Goal: Task Accomplishment & Management: Manage account settings

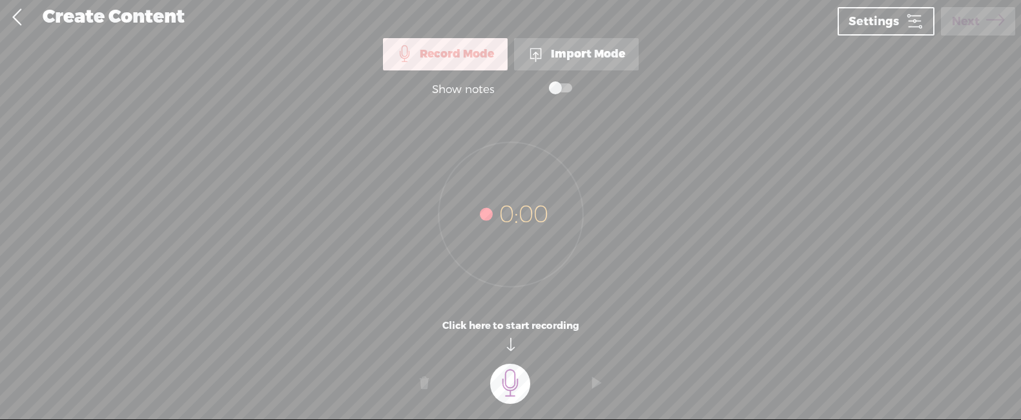
click at [575, 64] on div "Import Mode" at bounding box center [576, 54] width 125 height 32
click at [508, 381] on t at bounding box center [510, 384] width 40 height 40
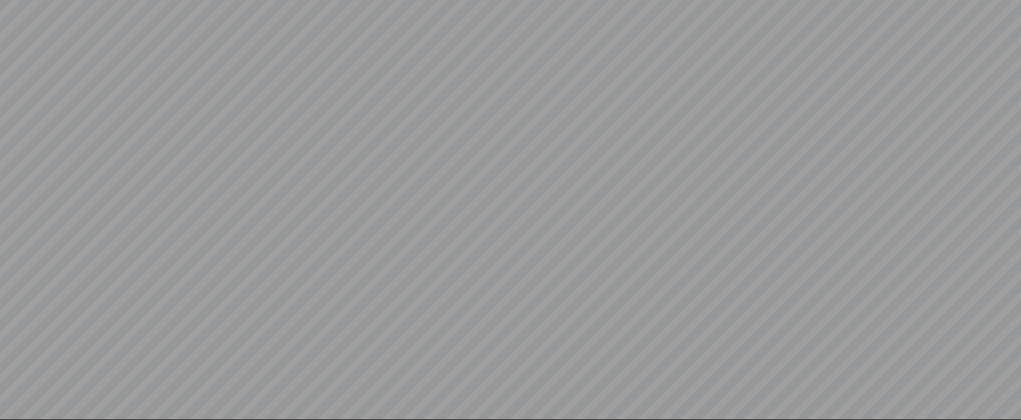
click at [584, 263] on div "3" at bounding box center [510, 191] width 1021 height 344
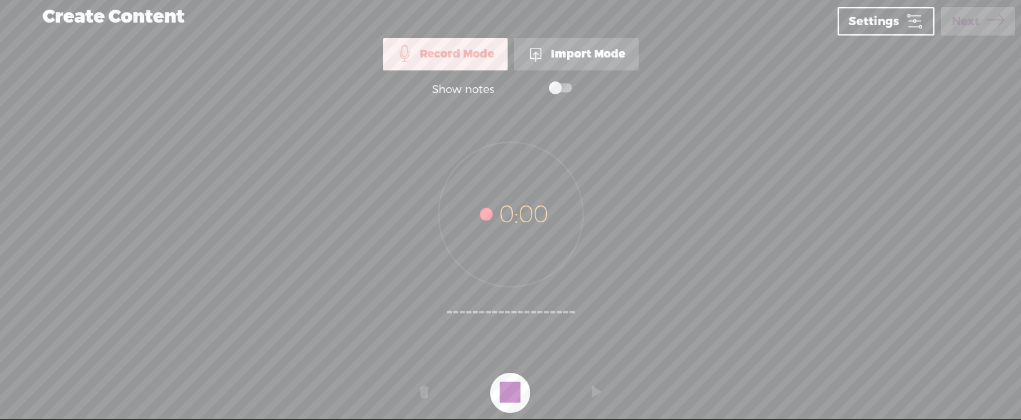
click at [504, 397] on t at bounding box center [510, 393] width 40 height 40
click at [592, 66] on div "Import Mode" at bounding box center [576, 54] width 125 height 32
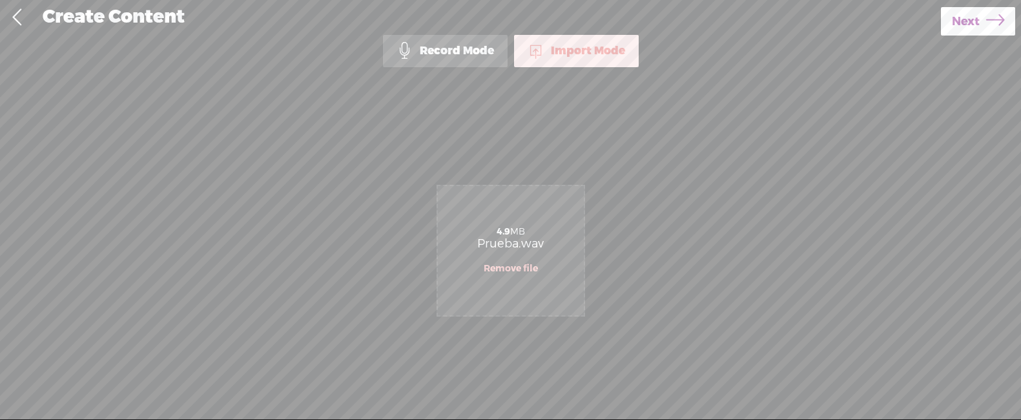
click at [986, 28] on icon at bounding box center [995, 21] width 18 height 33
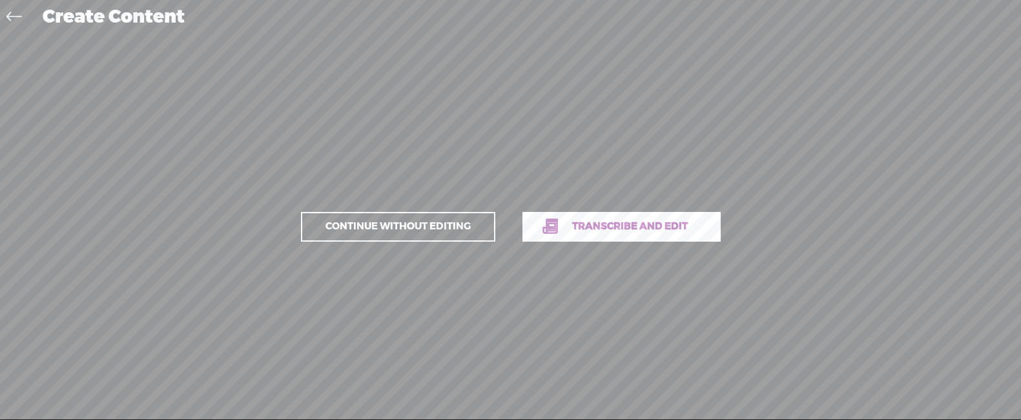
click at [582, 225] on span "Transcribe and edit" at bounding box center [630, 226] width 143 height 15
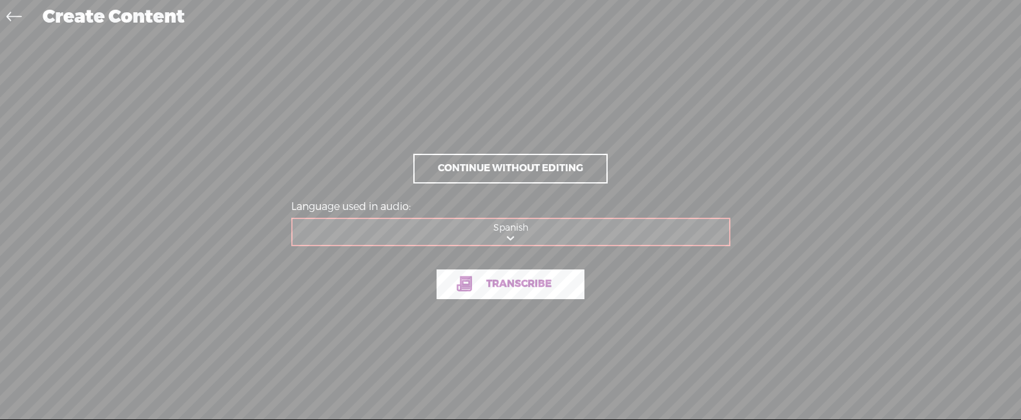
click at [552, 293] on link "Transcribe" at bounding box center [511, 284] width 148 height 30
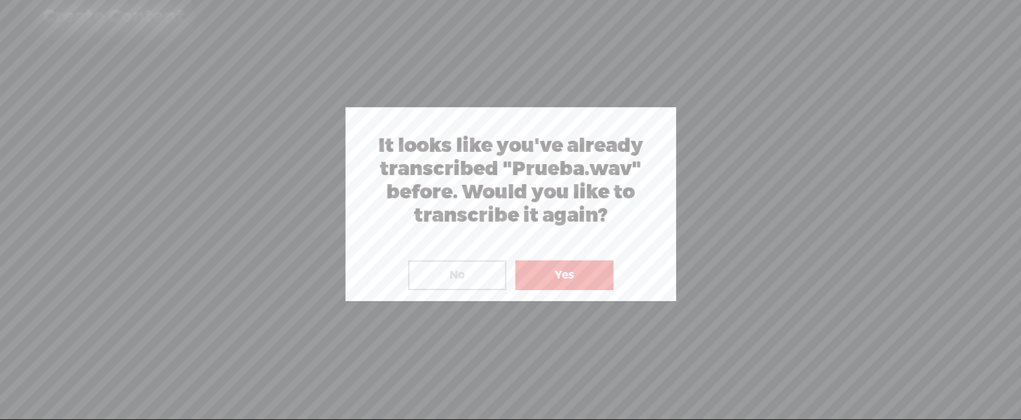
click at [558, 273] on button "Yes" at bounding box center [564, 275] width 98 height 30
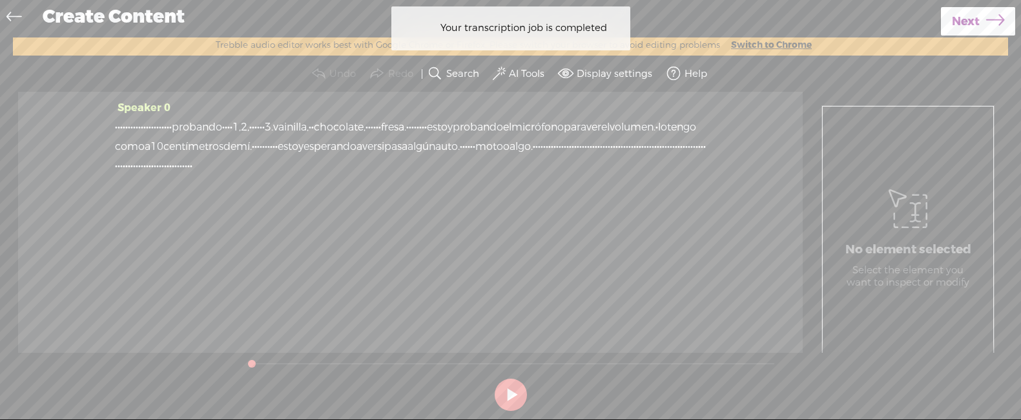
drag, startPoint x: 116, startPoint y: 124, endPoint x: 129, endPoint y: 123, distance: 13.6
click at [117, 123] on span "·" at bounding box center [116, 127] width 3 height 19
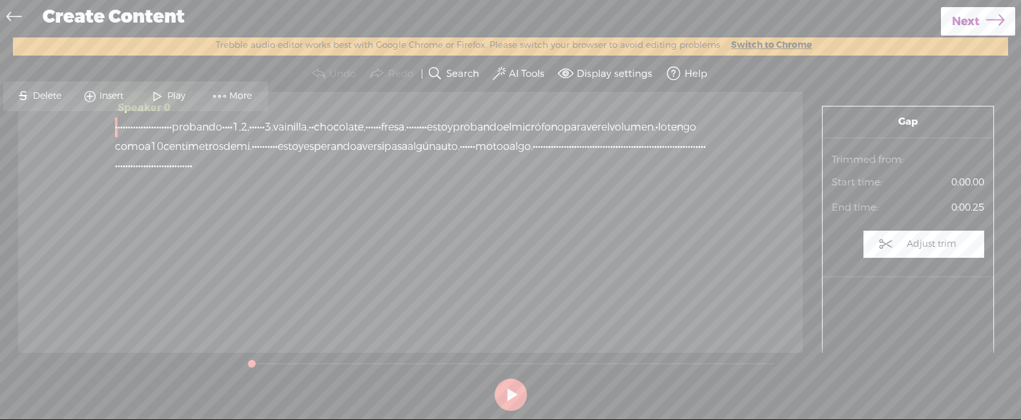
click at [513, 391] on button at bounding box center [511, 394] width 32 height 32
click at [533, 394] on section at bounding box center [510, 394] width 537 height 43
click at [515, 393] on button at bounding box center [511, 394] width 32 height 32
drag, startPoint x: 215, startPoint y: 45, endPoint x: 236, endPoint y: 43, distance: 20.7
click at [236, 43] on label "Trebble audio editor works best with Google Chrome or Firefox. Please switch yo…" at bounding box center [467, 46] width 517 height 12
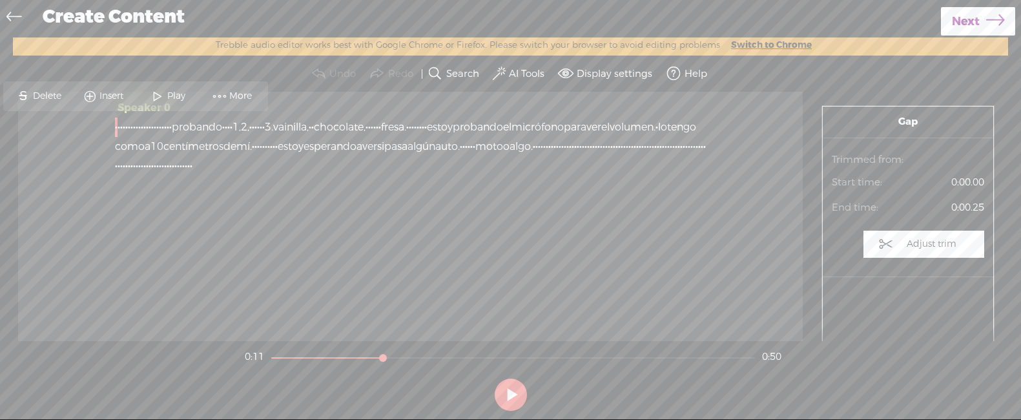
drag, startPoint x: 265, startPoint y: 44, endPoint x: 614, endPoint y: 45, distance: 348.1
click at [610, 46] on label "Trebble audio editor works best with Google Chrome or Firefox. Please switch yo…" at bounding box center [467, 46] width 517 height 12
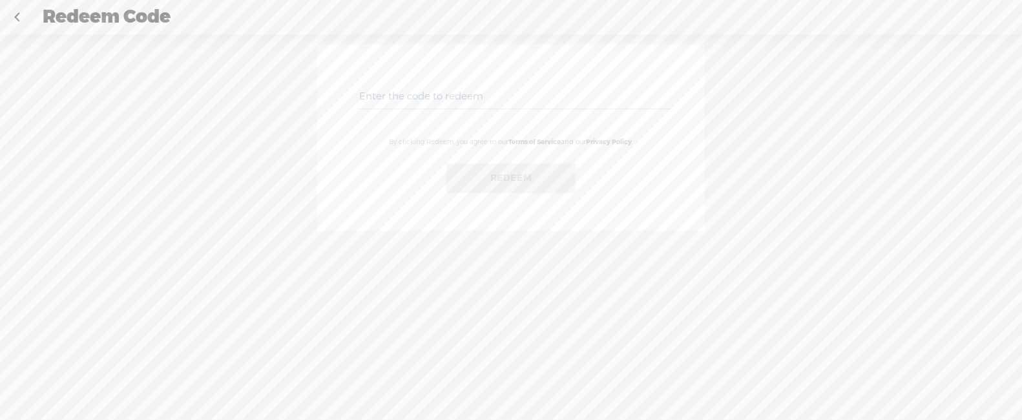
click at [473, 97] on input "text" at bounding box center [512, 96] width 313 height 25
paste input "EMQK-35NC-2X3W-KBDE-0823"
type input "EMQK-35NC-2X3W-KBDE-0823"
click at [515, 179] on button "Redeem" at bounding box center [510, 178] width 129 height 30
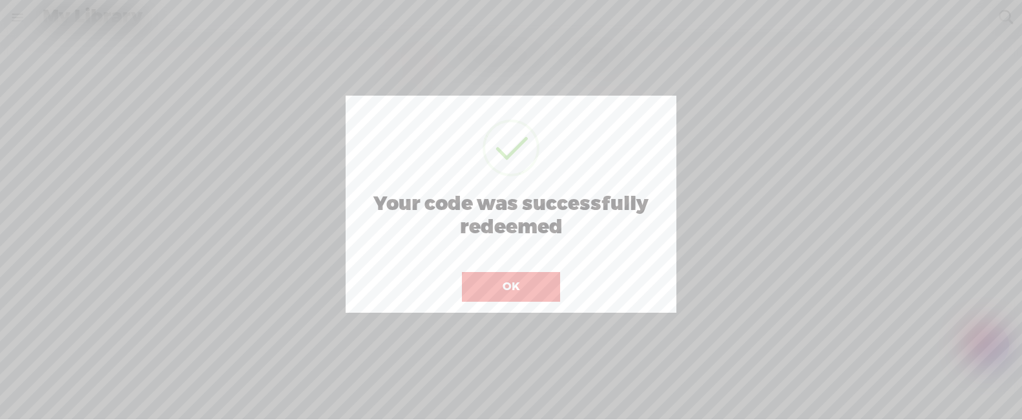
click at [548, 283] on button "OK" at bounding box center [511, 287] width 98 height 30
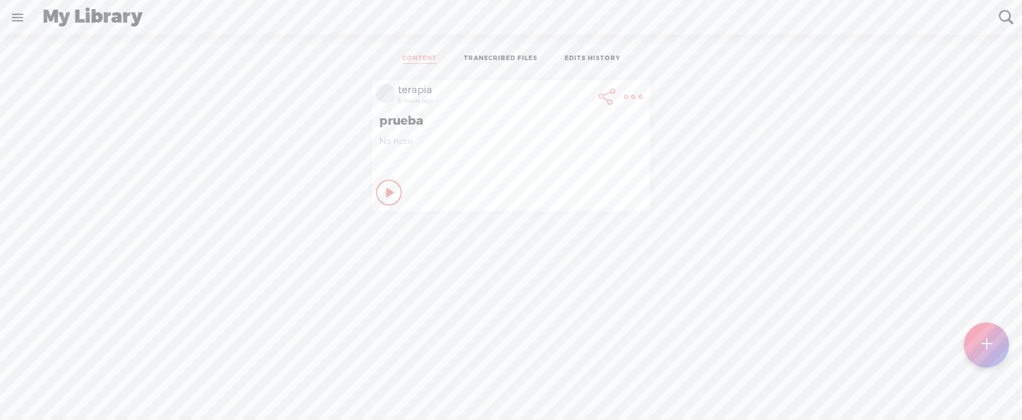
click at [107, 10] on div "My Library" at bounding box center [512, 18] width 956 height 34
click at [17, 24] on link at bounding box center [18, 18] width 34 height 34
click at [83, 44] on div "terapia" at bounding box center [77, 42] width 34 height 13
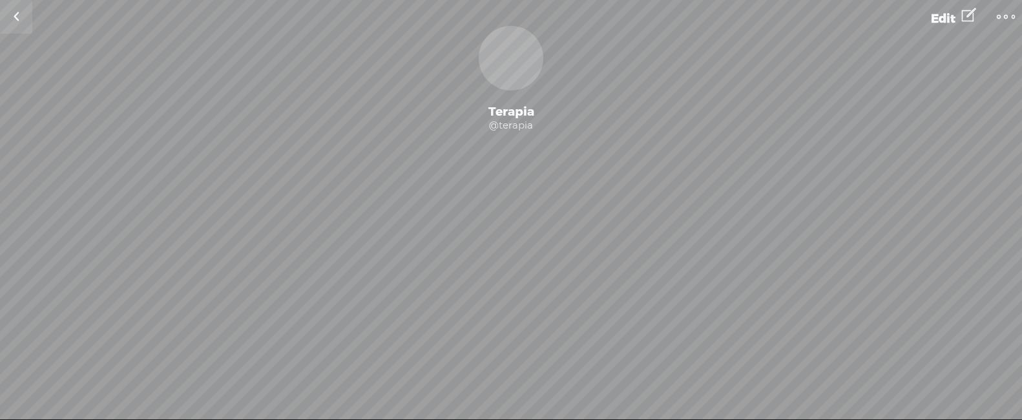
click at [929, 17] on link "Edit" at bounding box center [953, 16] width 72 height 32
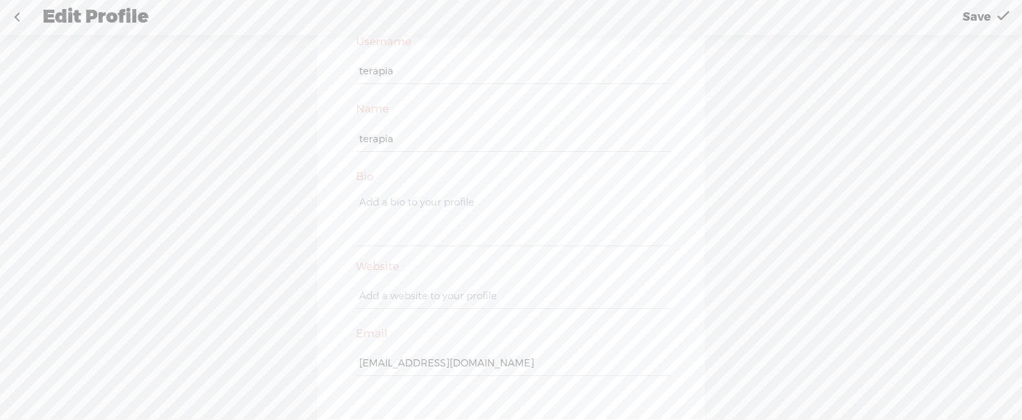
scroll to position [44, 0]
drag, startPoint x: 361, startPoint y: 362, endPoint x: 676, endPoint y: 365, distance: 314.5
click at [723, 338] on div "Username terapia Name terapia Bio Website Email M43str0.Bud1st4Z3n+Shield-2025_…" at bounding box center [511, 234] width 1022 height 399
click at [12, 10] on link at bounding box center [17, 18] width 32 height 34
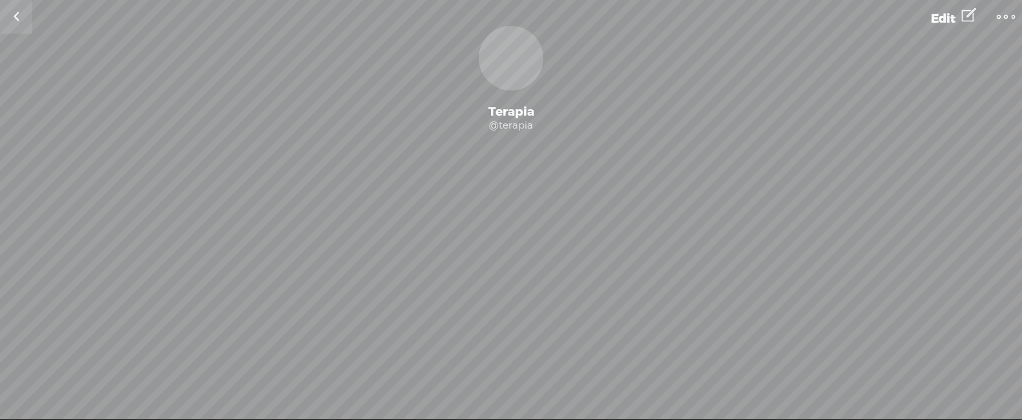
click at [25, 19] on link at bounding box center [16, 17] width 32 height 34
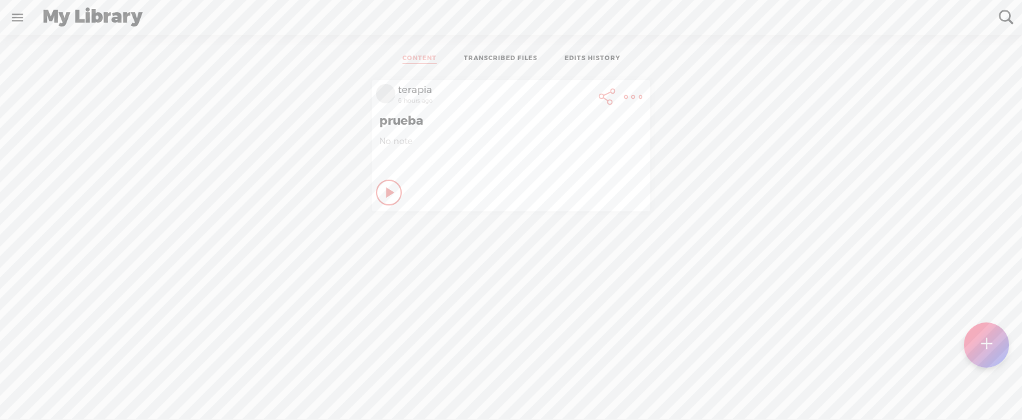
click at [384, 194] on icon at bounding box center [390, 192] width 13 height 13
click at [385, 191] on icon at bounding box center [389, 192] width 13 height 13
click at [634, 94] on t at bounding box center [633, 97] width 18 height 18
click at [537, 305] on link "Delete" at bounding box center [563, 319] width 146 height 30
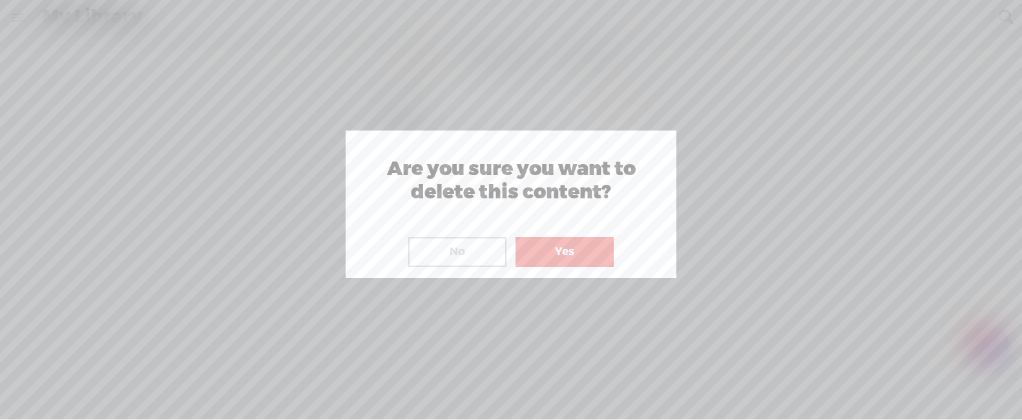
click at [561, 250] on button "Yes" at bounding box center [564, 252] width 98 height 30
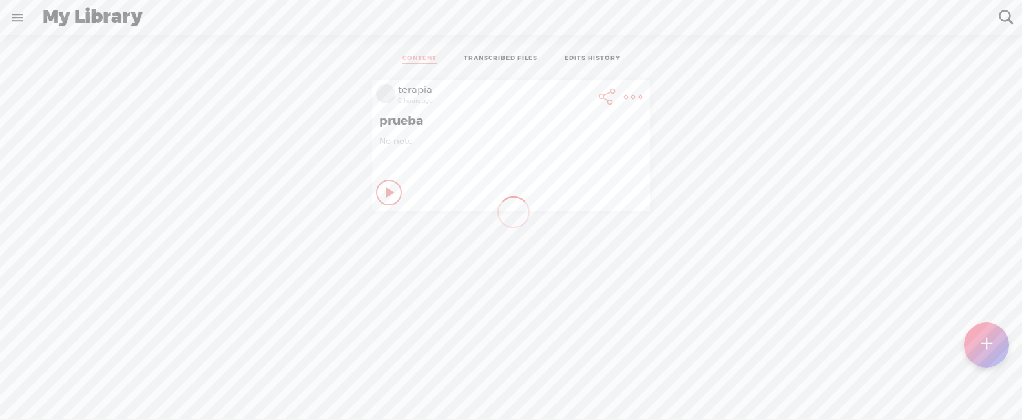
click at [609, 59] on link "EDITS HISTORY" at bounding box center [592, 59] width 56 height 10
click at [402, 55] on link "CONTENT" at bounding box center [419, 59] width 34 height 10
click at [24, 20] on link at bounding box center [18, 18] width 34 height 34
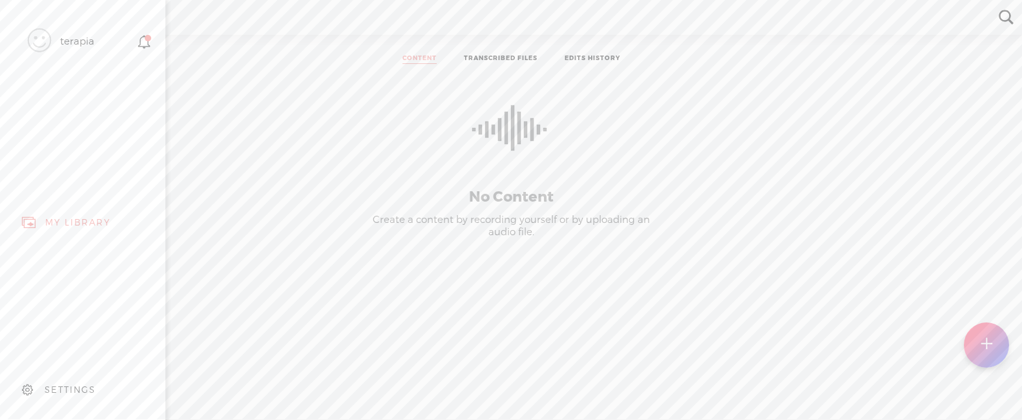
click at [59, 39] on div "terapia" at bounding box center [72, 42] width 124 height 65
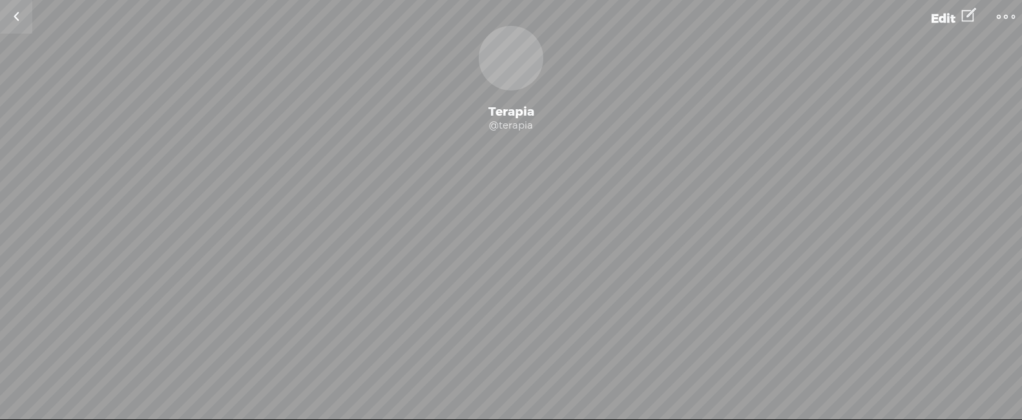
click at [507, 124] on div "@terapia" at bounding box center [511, 125] width 1022 height 13
click at [960, 17] on link "Edit" at bounding box center [953, 16] width 72 height 32
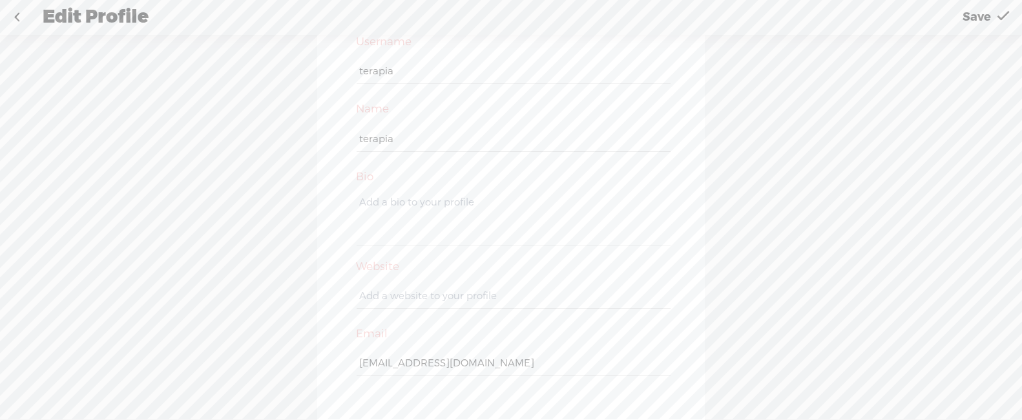
scroll to position [44, 0]
click at [465, 294] on input "text" at bounding box center [512, 296] width 313 height 25
type input "www.terapiabudista.com"
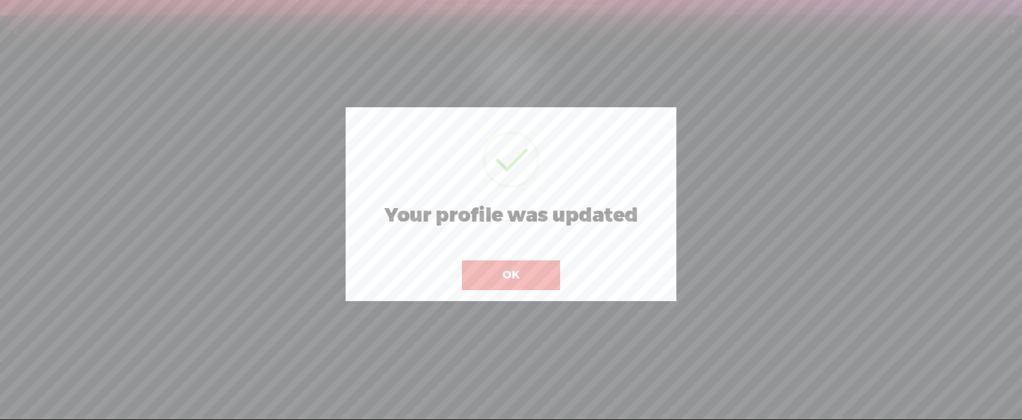
click at [521, 283] on button "OK" at bounding box center [511, 275] width 98 height 30
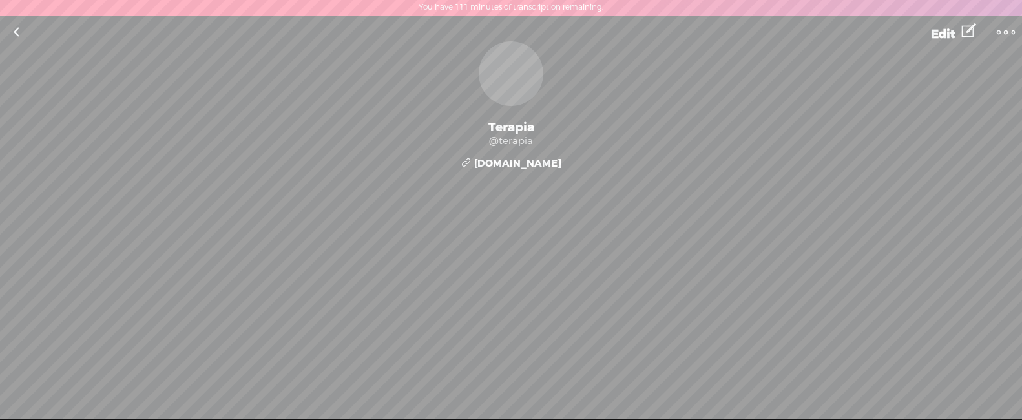
click at [977, 34] on link "Edit" at bounding box center [953, 31] width 72 height 32
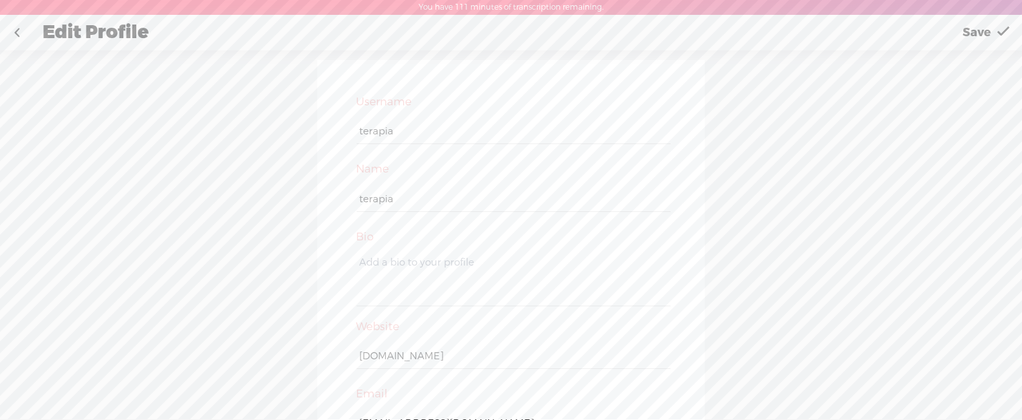
drag, startPoint x: 407, startPoint y: 127, endPoint x: 331, endPoint y: 124, distance: 76.3
click at [331, 124] on div "Username terapia Name terapia Bio Website www.terapiabudista.com Email M43str0.…" at bounding box center [510, 272] width 387 height 424
drag, startPoint x: 403, startPoint y: 196, endPoint x: 340, endPoint y: 181, distance: 64.5
click at [339, 181] on div "Username terapia Name terapia Bio Website www.terapiabudista.com Email M43str0.…" at bounding box center [510, 272] width 387 height 424
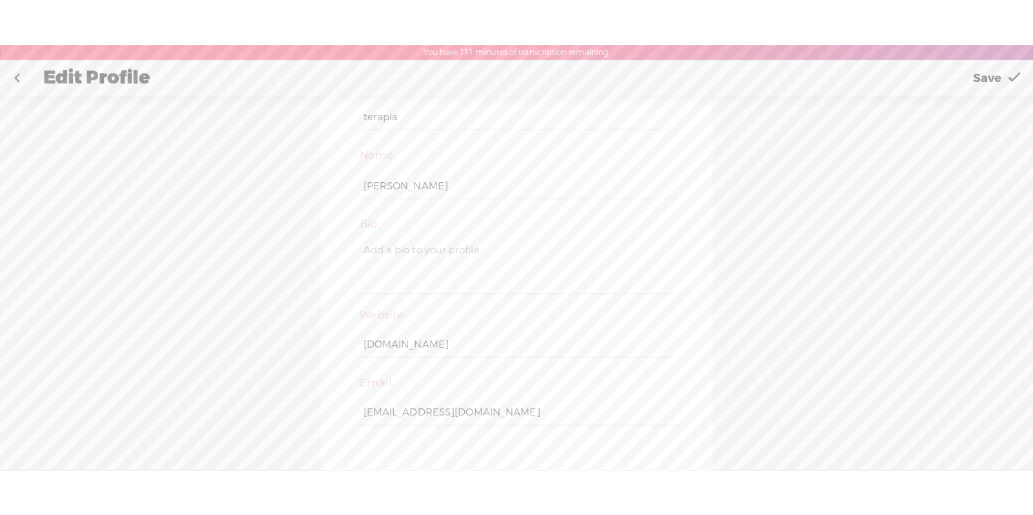
scroll to position [59, 0]
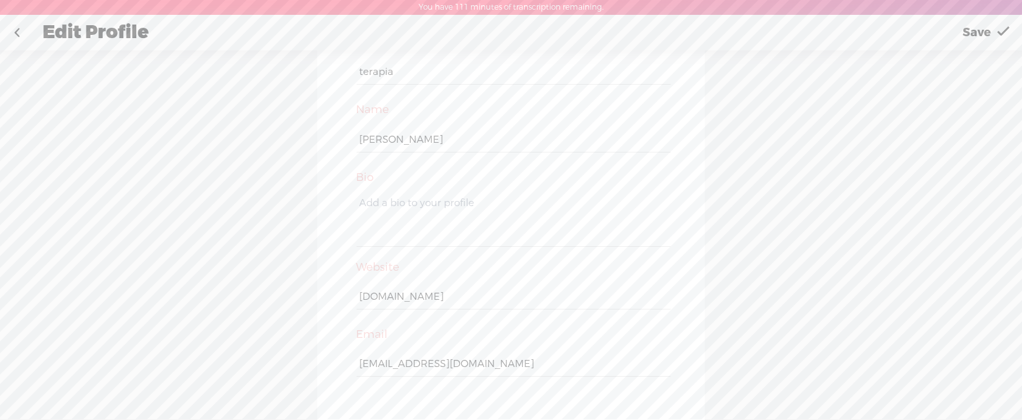
type input "[PERSON_NAME]"
click at [753, 269] on div "Username terapia Name [PERSON_NAME] Bio Website [DOMAIN_NAME] Email [EMAIL_ADDR…" at bounding box center [511, 242] width 1022 height 384
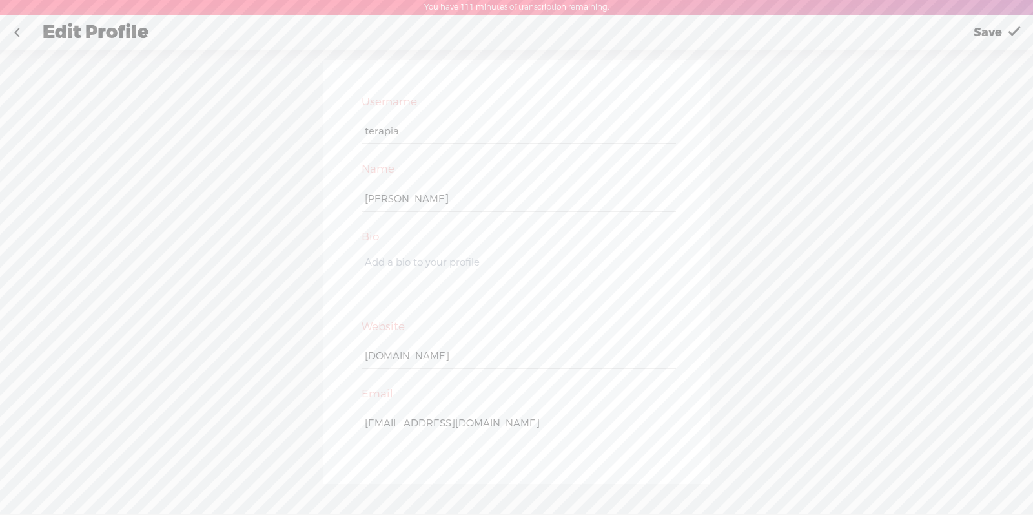
click at [996, 22] on span "Save" at bounding box center [988, 32] width 28 height 33
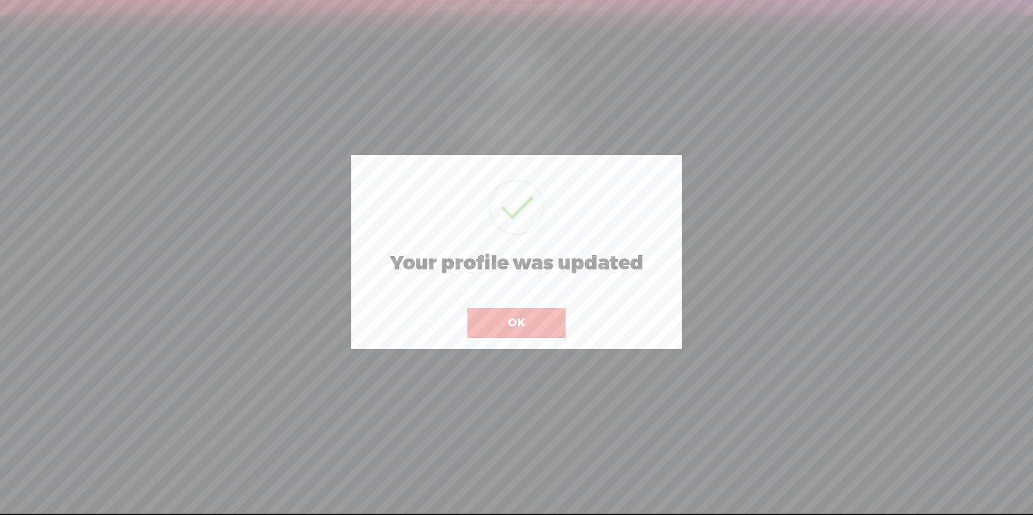
click at [544, 320] on button "OK" at bounding box center [517, 323] width 98 height 30
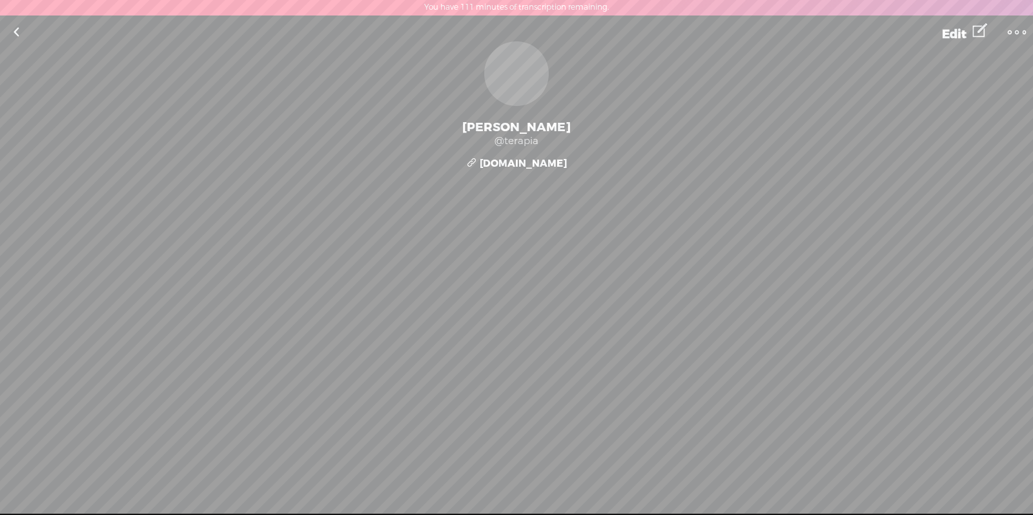
click at [1013, 34] on t at bounding box center [1017, 32] width 18 height 18
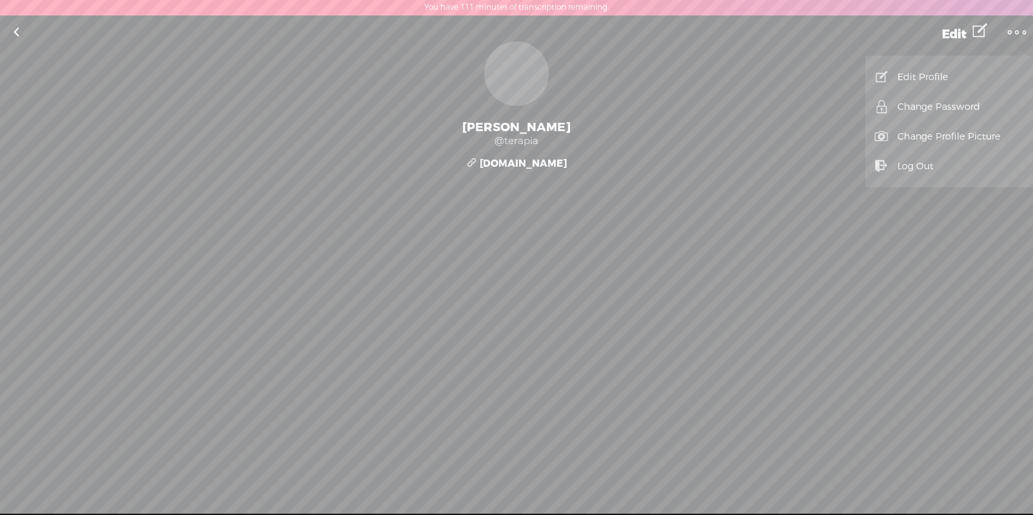
click at [920, 114] on link "Change Password" at bounding box center [949, 107] width 155 height 30
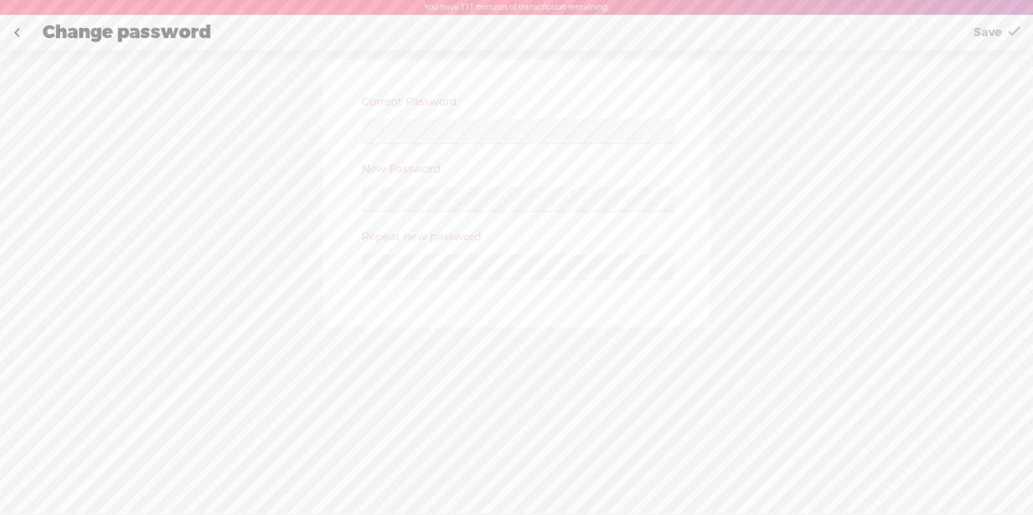
click at [525, 114] on div at bounding box center [516, 136] width 323 height 48
click at [837, 285] on div "Current Password New Password Repeat new password" at bounding box center [516, 289] width 1033 height 479
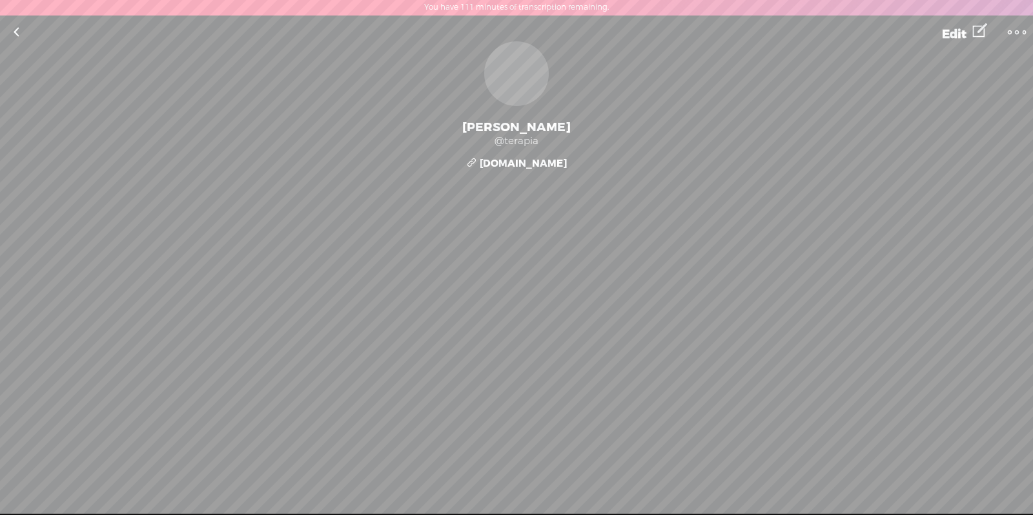
click at [1007, 34] on link at bounding box center [1017, 31] width 32 height 27
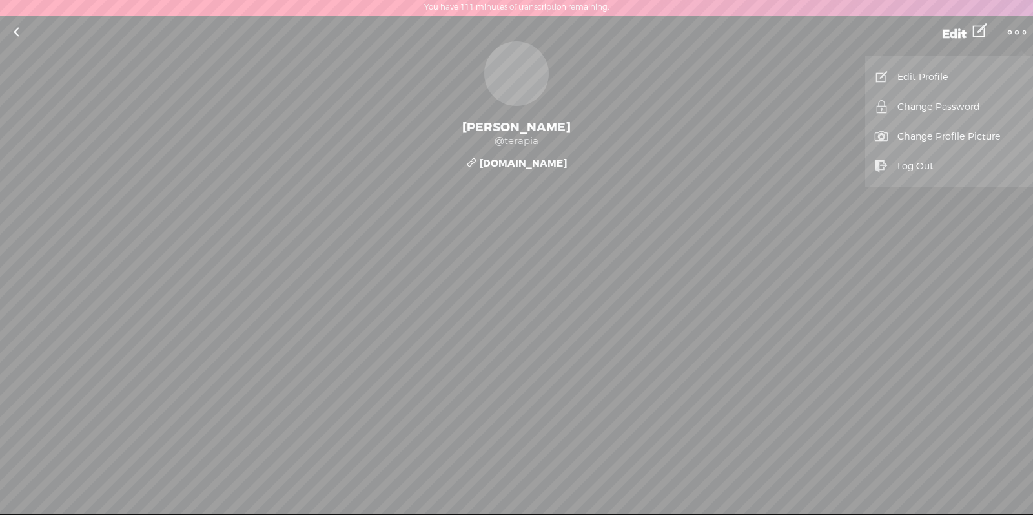
click at [911, 100] on link "Change Password" at bounding box center [949, 107] width 155 height 30
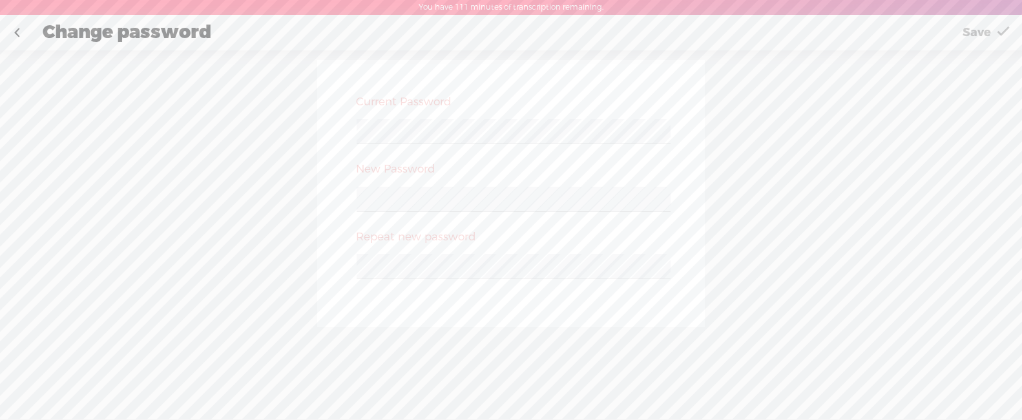
click at [23, 38] on link at bounding box center [17, 33] width 32 height 34
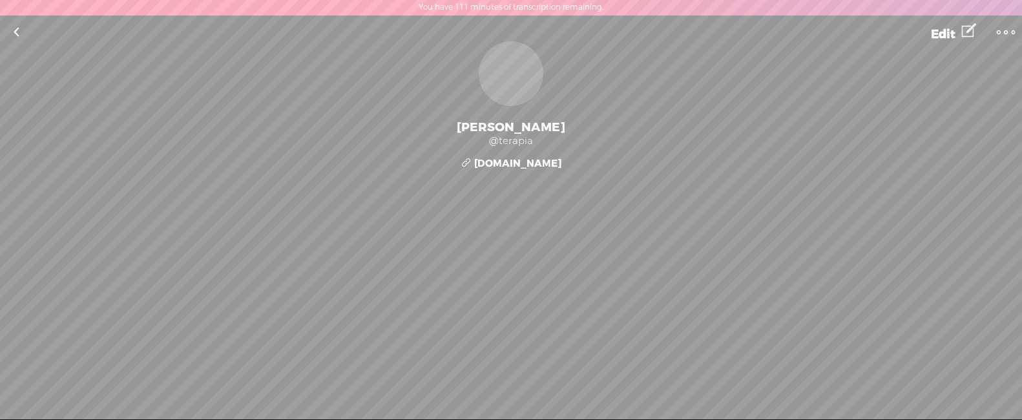
click at [8, 34] on link at bounding box center [16, 32] width 32 height 34
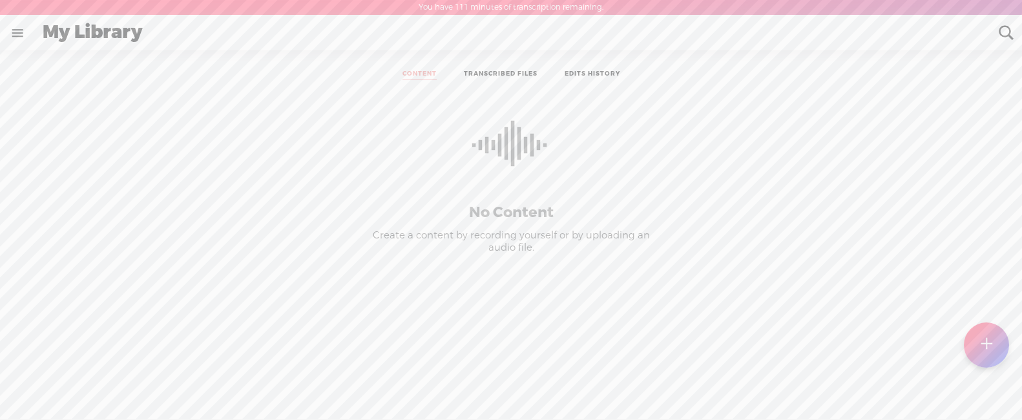
click at [21, 34] on link at bounding box center [18, 33] width 34 height 34
click at [68, 391] on div "SETTINGS" at bounding box center [70, 389] width 51 height 11
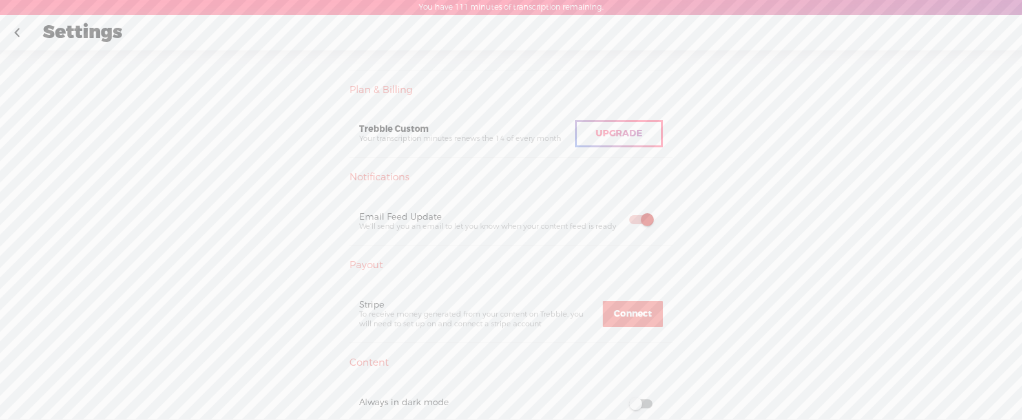
click at [630, 122] on div "Upgrade" at bounding box center [619, 133] width 88 height 27
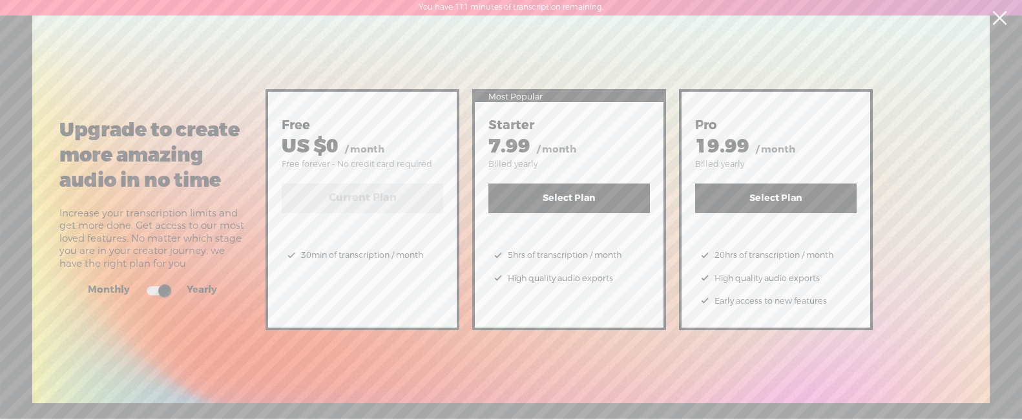
scroll to position [313, 0]
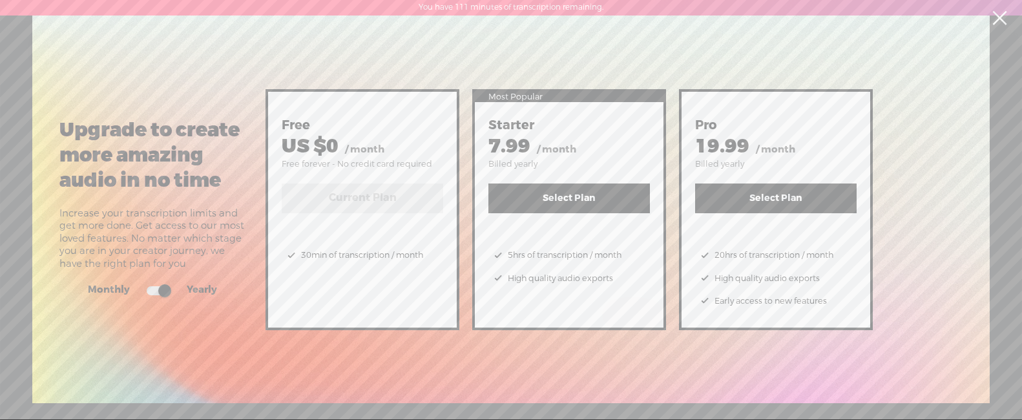
click at [995, 14] on link at bounding box center [999, 18] width 32 height 36
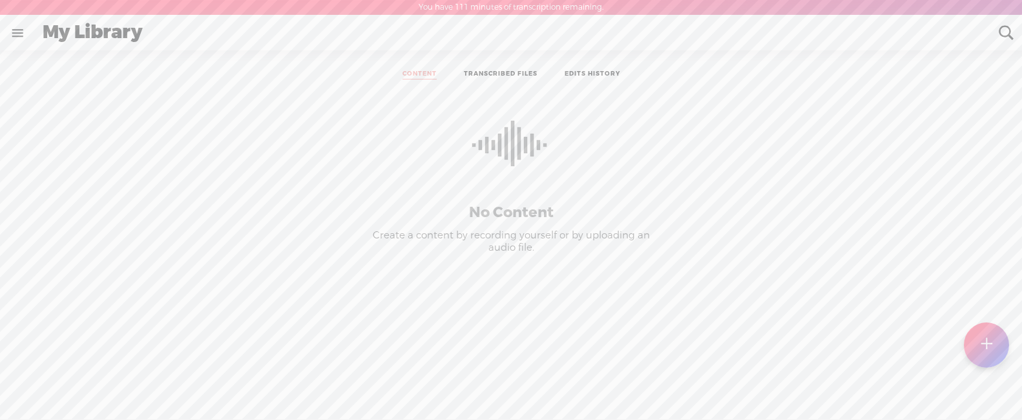
click at [19, 34] on link at bounding box center [18, 33] width 34 height 34
click at [80, 32] on div "terapia" at bounding box center [72, 42] width 124 height 65
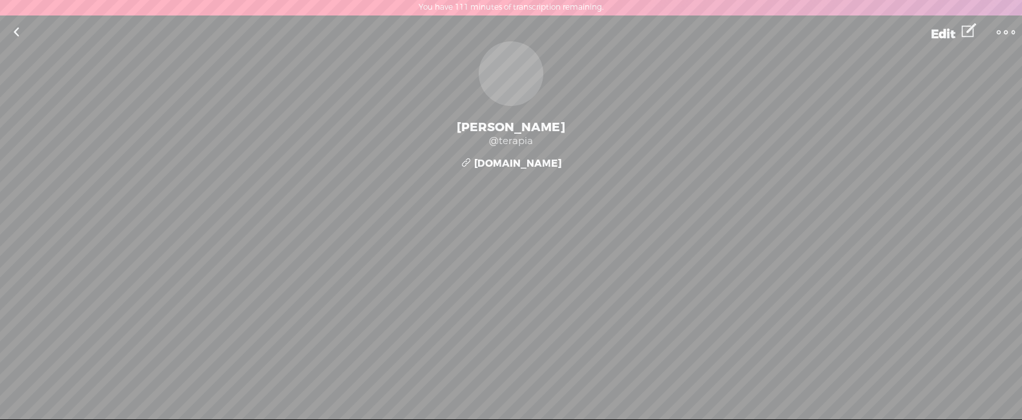
click at [31, 40] on link at bounding box center [16, 32] width 32 height 34
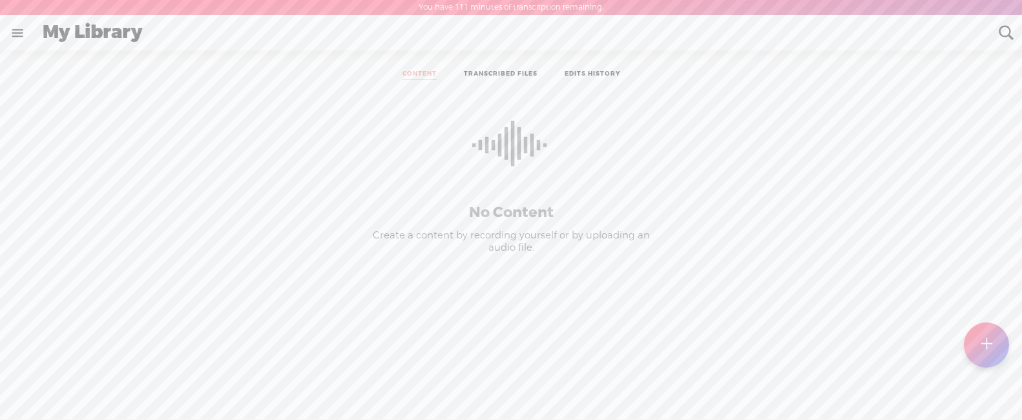
click at [23, 25] on link at bounding box center [18, 33] width 34 height 34
click at [71, 390] on div "SETTINGS" at bounding box center [70, 389] width 51 height 11
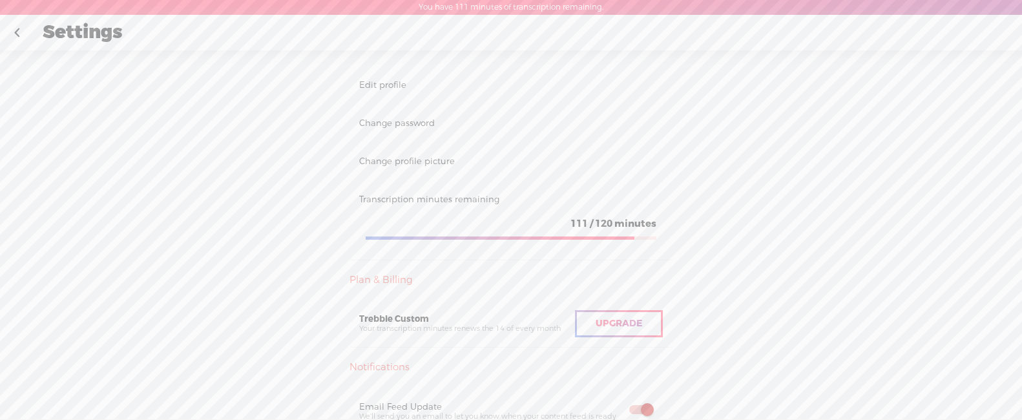
scroll to position [145, 0]
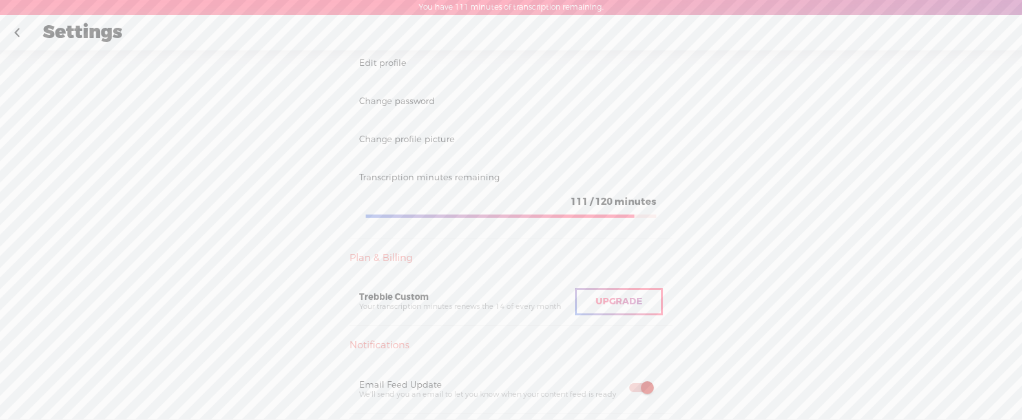
click at [601, 310] on div "Upgrade" at bounding box center [619, 301] width 88 height 27
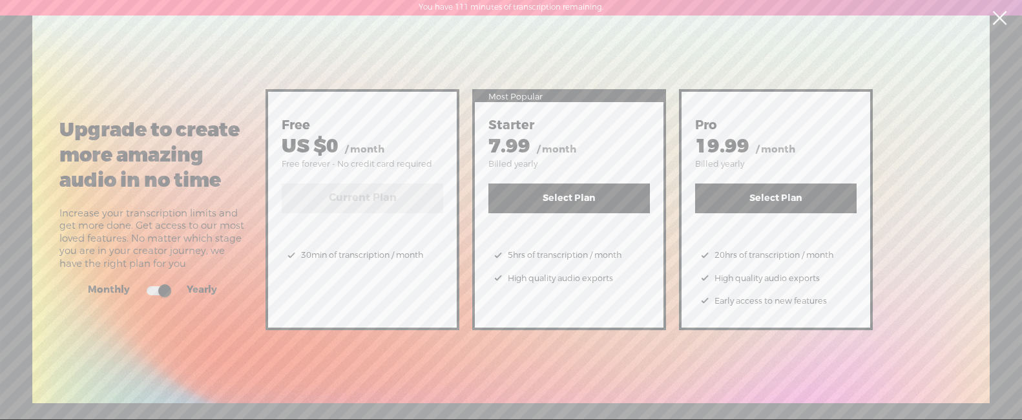
click at [995, 15] on link at bounding box center [999, 18] width 32 height 36
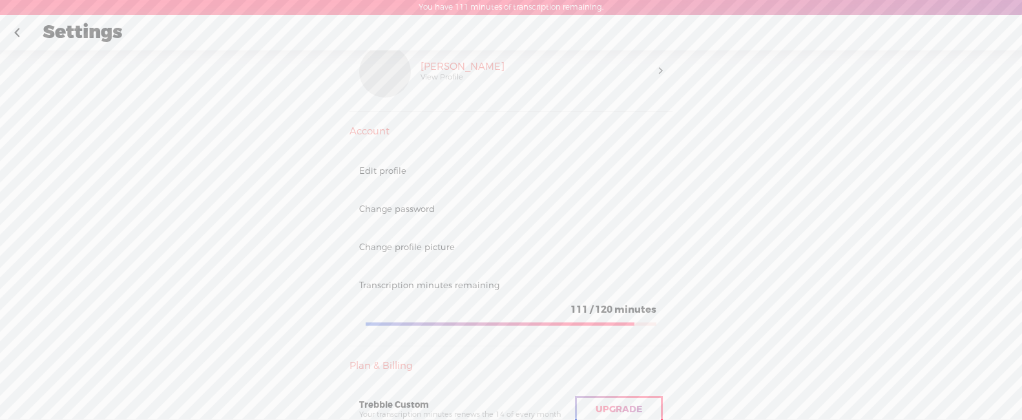
scroll to position [141, 0]
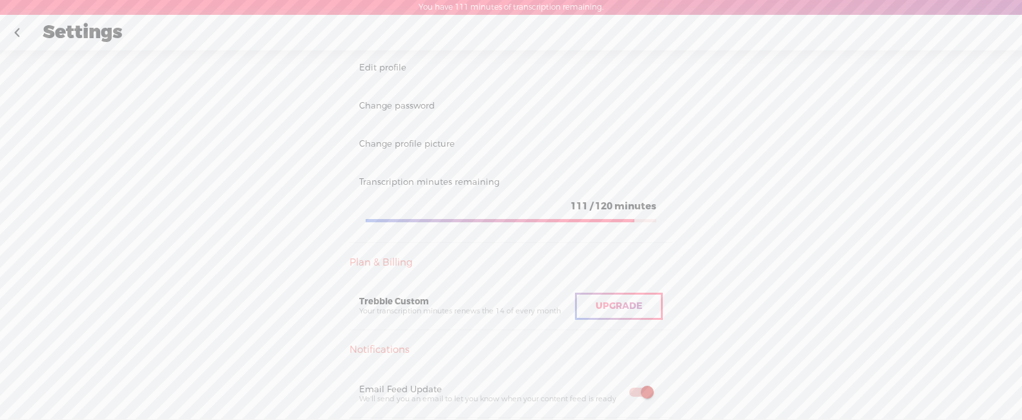
click at [464, 207] on div "111 / 120 minutes" at bounding box center [511, 206] width 291 height 13
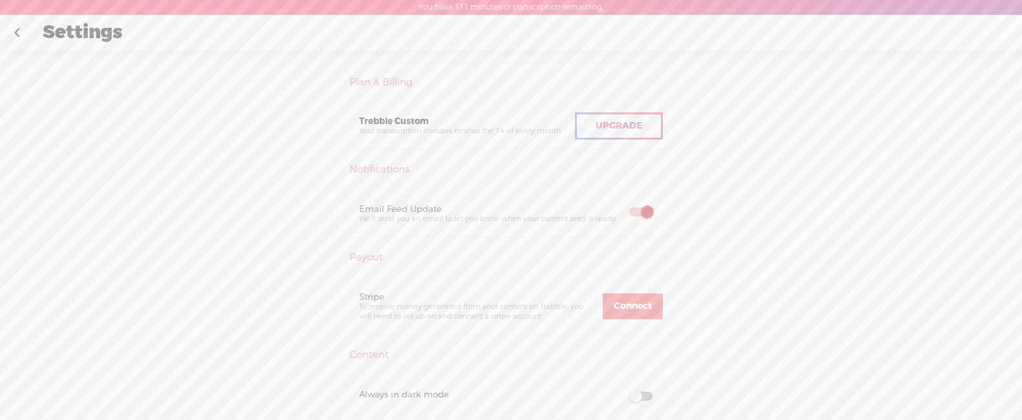
scroll to position [312, 0]
click at [614, 134] on span "Upgrade" at bounding box center [618, 135] width 46 height 12
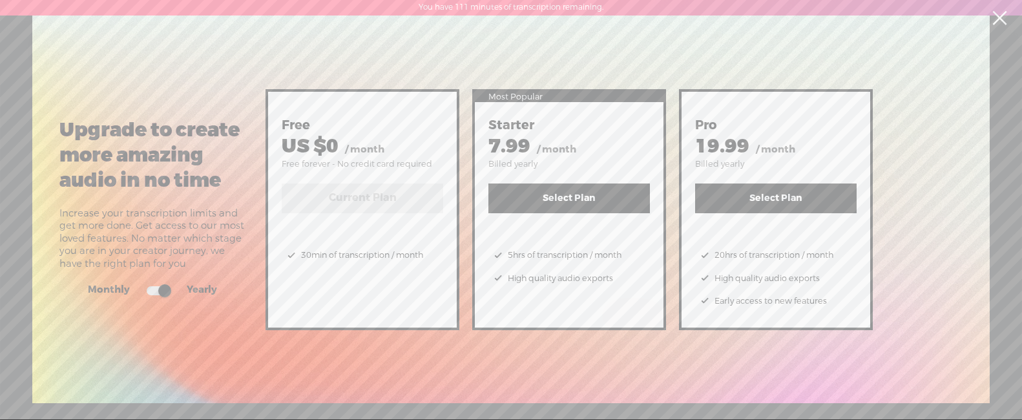
click at [990, 18] on link at bounding box center [999, 18] width 32 height 36
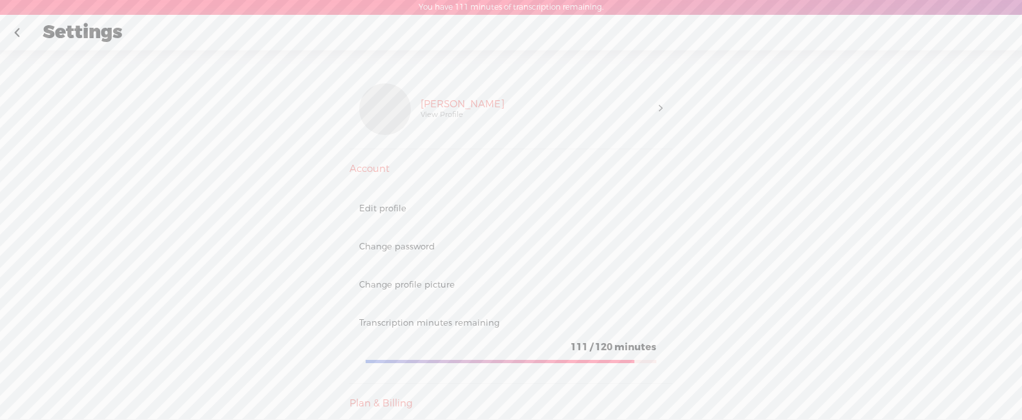
scroll to position [0, 0]
click at [453, 114] on div "View Profile" at bounding box center [441, 115] width 43 height 10
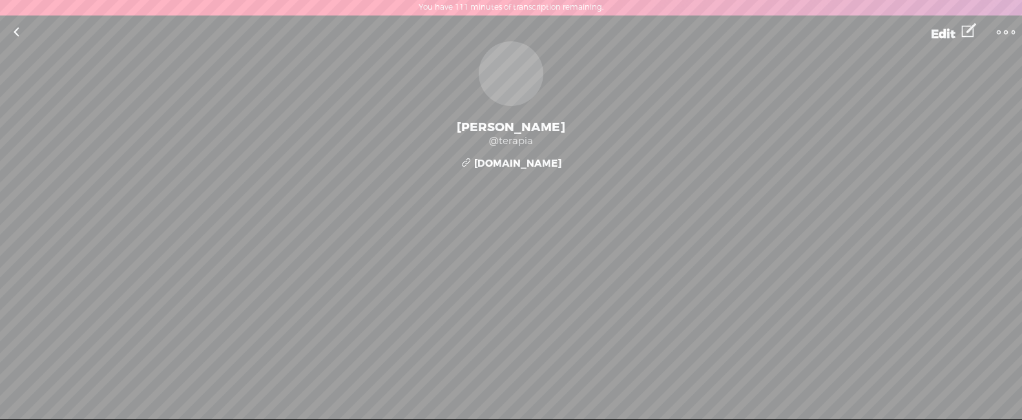
click at [8, 30] on link at bounding box center [16, 32] width 32 height 34
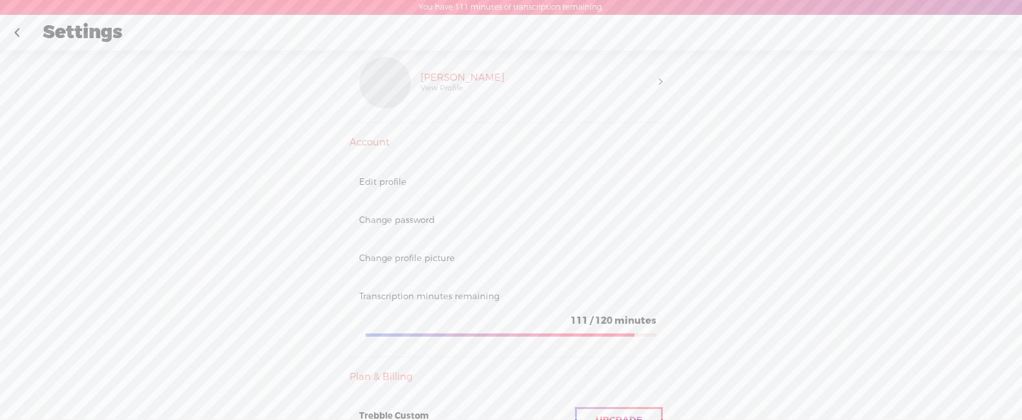
scroll to position [28, 0]
click at [408, 273] on div "Change profile picture" at bounding box center [510, 257] width 323 height 38
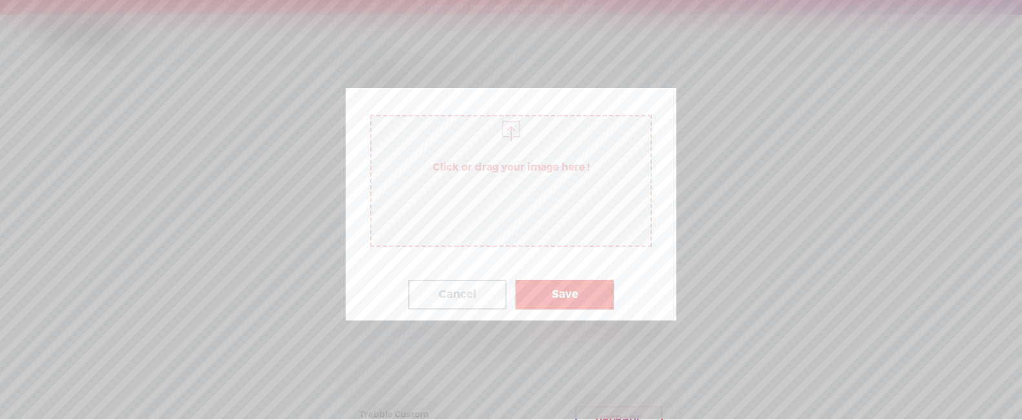
click at [413, 291] on button "Cancel" at bounding box center [457, 295] width 98 height 30
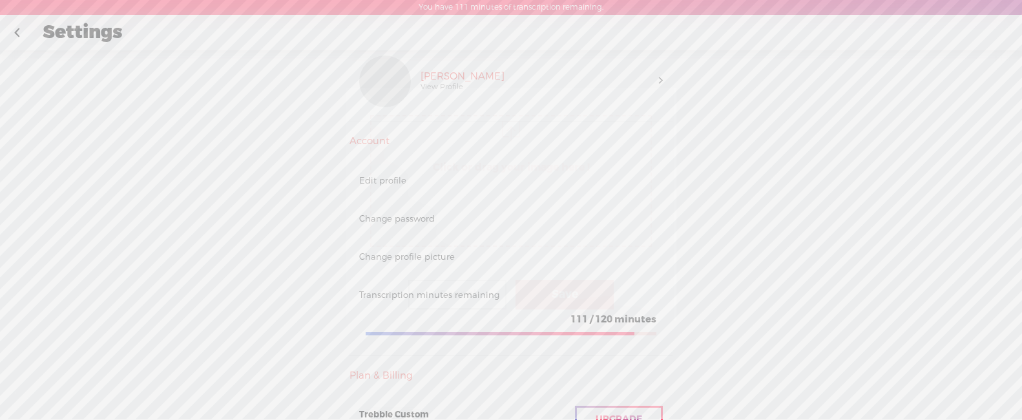
scroll to position [15, 0]
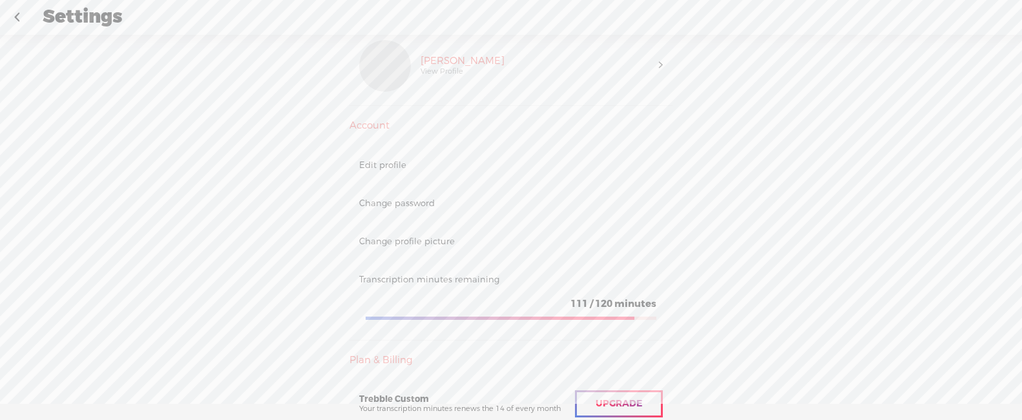
click at [435, 300] on div "111 / 120 minutes" at bounding box center [511, 304] width 291 height 13
click at [26, 15] on link at bounding box center [17, 18] width 32 height 34
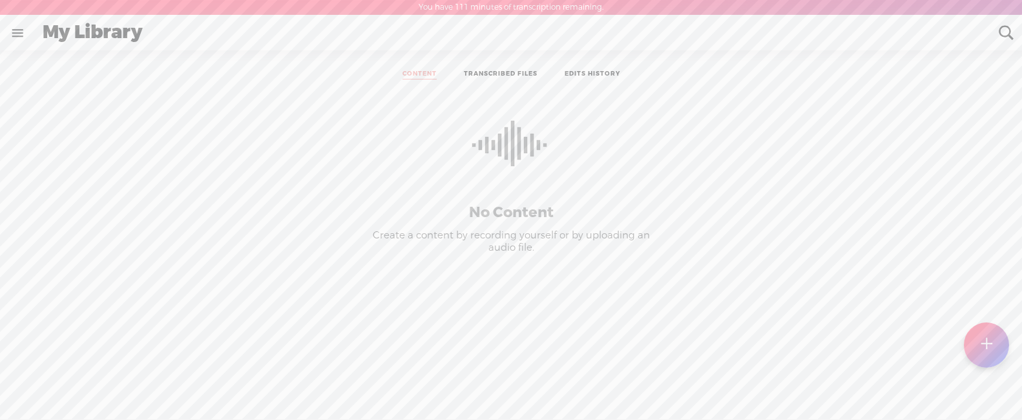
click at [20, 19] on link at bounding box center [18, 33] width 34 height 34
click at [258, 141] on body "You have 111 minutes of transcription remaining. Upgrade to increase your limit…" at bounding box center [511, 209] width 1022 height 419
click at [15, 27] on link at bounding box center [18, 33] width 34 height 34
click at [61, 224] on div "MY LIBRARY" at bounding box center [77, 222] width 65 height 11
click at [139, 38] on icon at bounding box center [144, 42] width 15 height 15
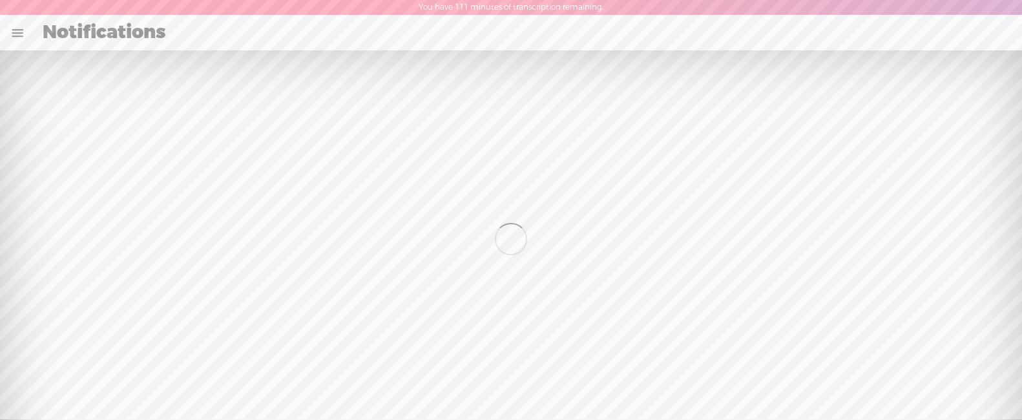
click at [10, 31] on link at bounding box center [18, 33] width 34 height 34
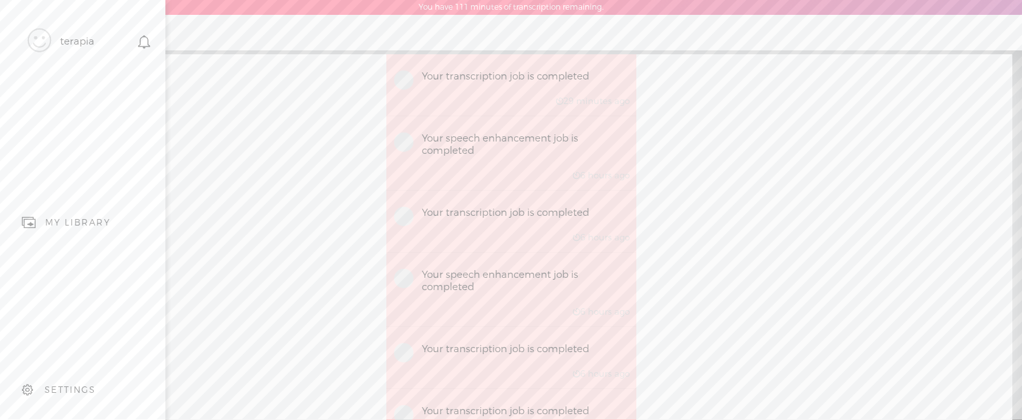
click at [53, 382] on div "SETTINGS" at bounding box center [85, 390] width 151 height 39
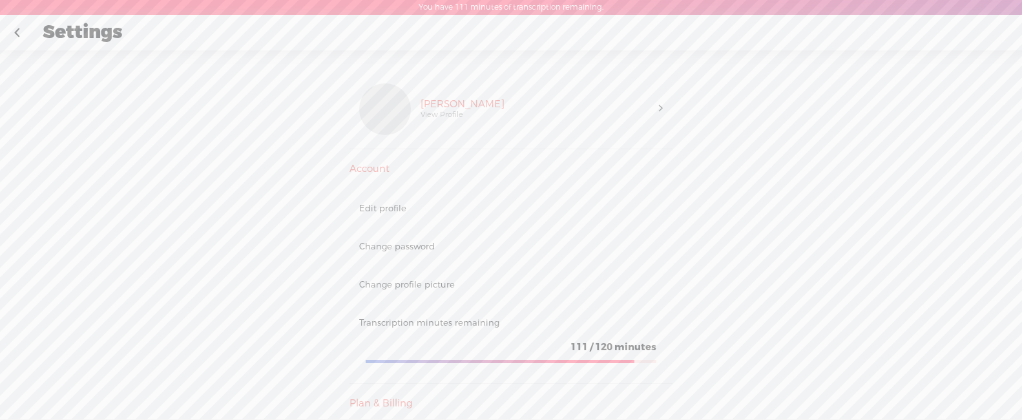
click at [440, 329] on section "111 / 120 minutes" at bounding box center [511, 349] width 304 height 42
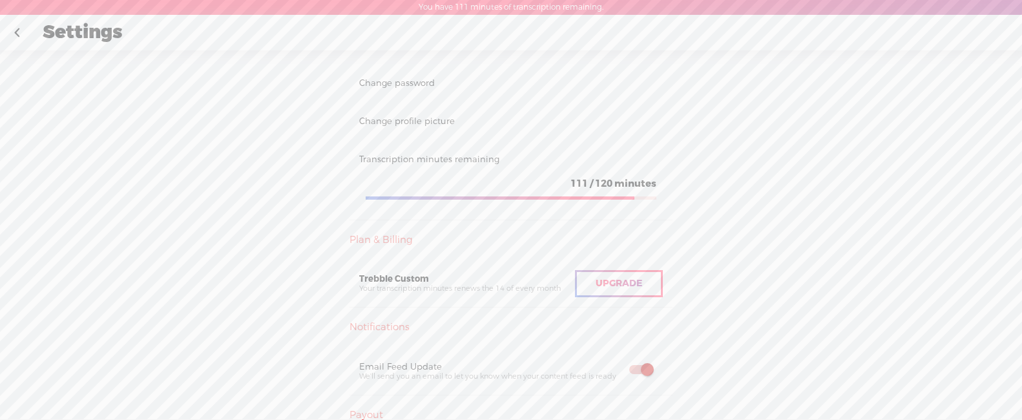
scroll to position [200, 0]
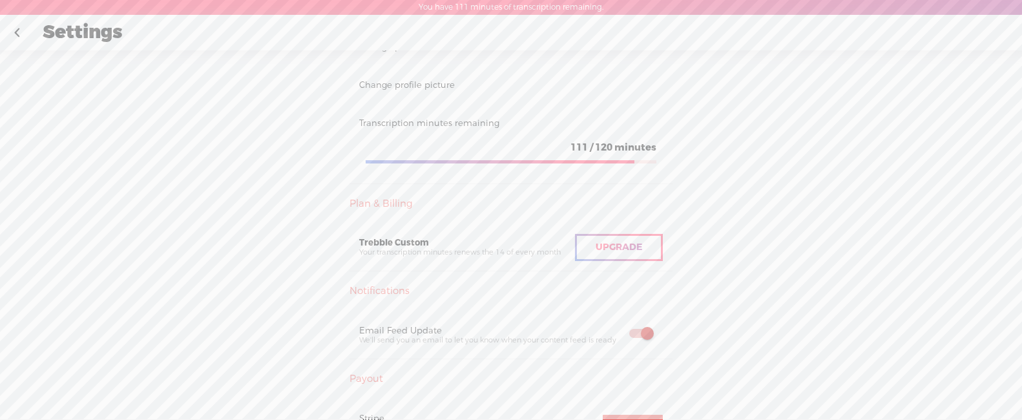
click at [578, 251] on div "Upgrade" at bounding box center [619, 247] width 88 height 27
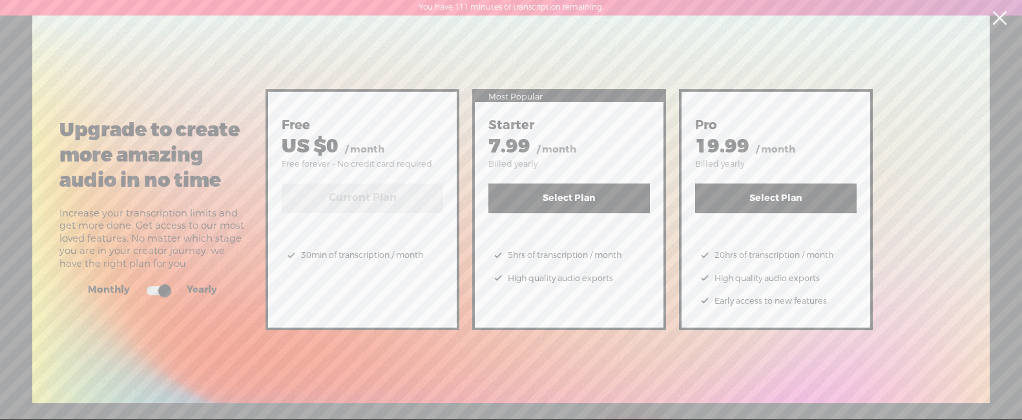
click at [164, 295] on span at bounding box center [158, 290] width 23 height 9
click at [136, 284] on input "checkbox" at bounding box center [136, 284] width 0 height 0
click at [164, 294] on span at bounding box center [158, 290] width 23 height 9
click at [136, 284] on input "checkbox" at bounding box center [136, 284] width 0 height 0
click at [998, 23] on link at bounding box center [999, 18] width 32 height 36
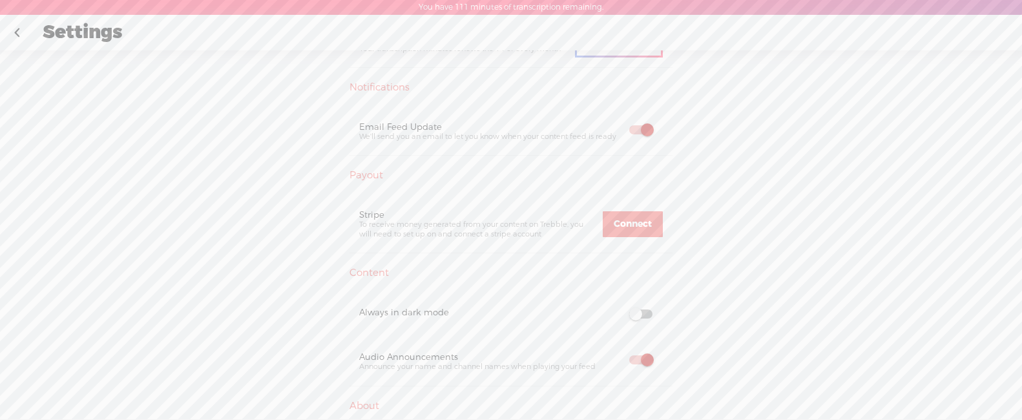
scroll to position [425, 0]
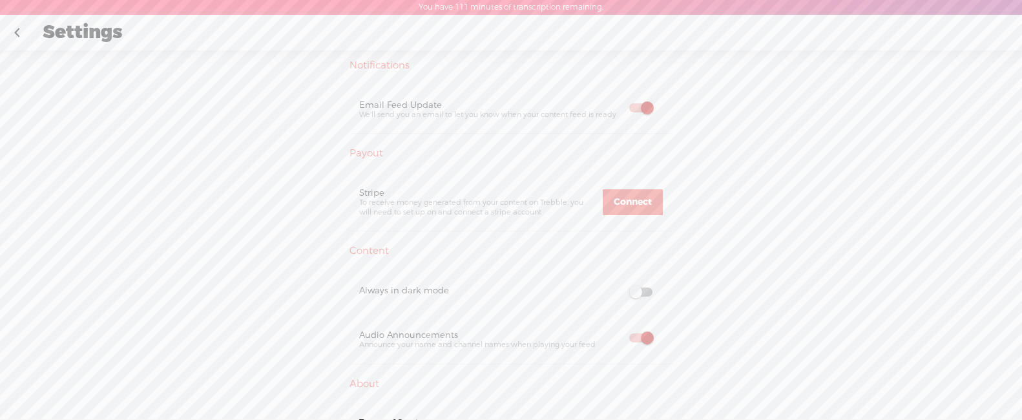
click at [639, 296] on div at bounding box center [641, 293] width 44 height 17
click at [640, 289] on span at bounding box center [640, 291] width 23 height 9
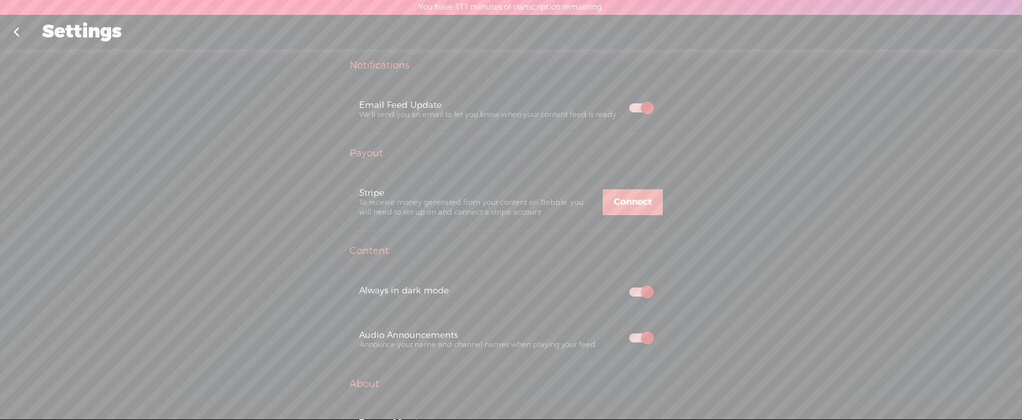
click at [640, 287] on span at bounding box center [640, 291] width 23 height 9
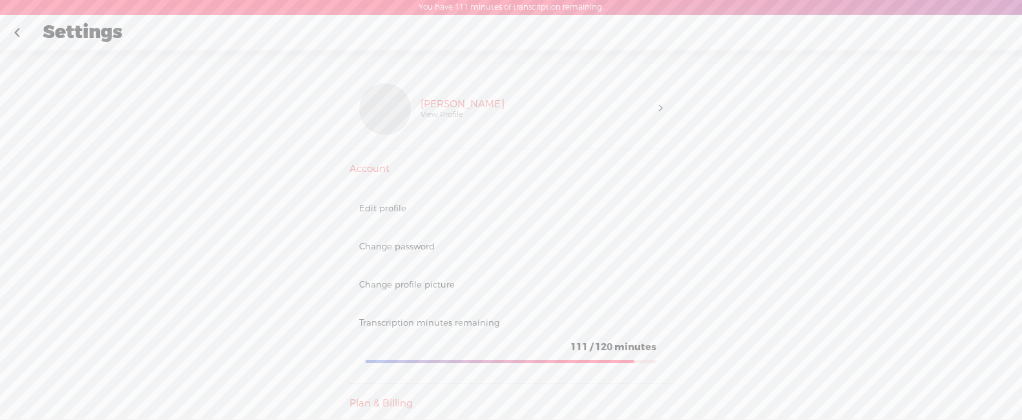
scroll to position [0, 0]
click at [450, 243] on div "Change password" at bounding box center [511, 246] width 304 height 11
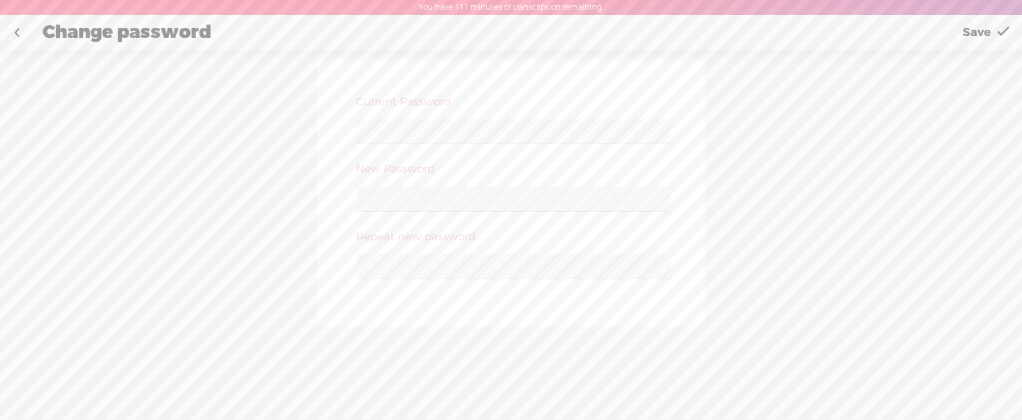
click at [355, 199] on div at bounding box center [510, 203] width 323 height 48
click at [557, 319] on div "Current Password New Password Repeat new password" at bounding box center [510, 193] width 387 height 267
click at [996, 31] on link "Save" at bounding box center [986, 32] width 74 height 32
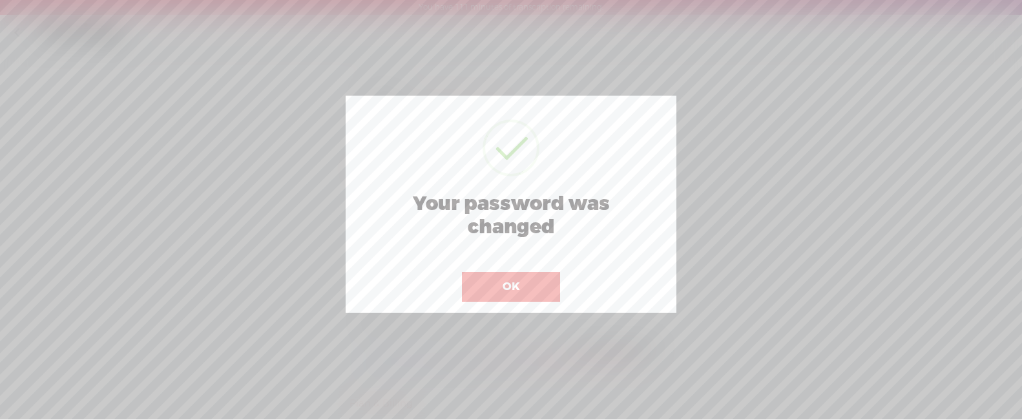
click at [526, 288] on button "OK" at bounding box center [511, 287] width 98 height 30
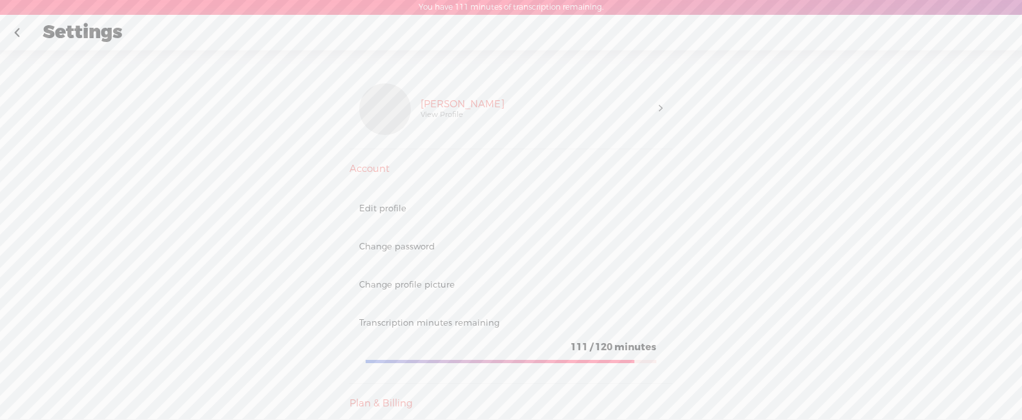
click at [564, 112] on div "Orlando Garcia View Profile" at bounding box center [535, 109] width 248 height 52
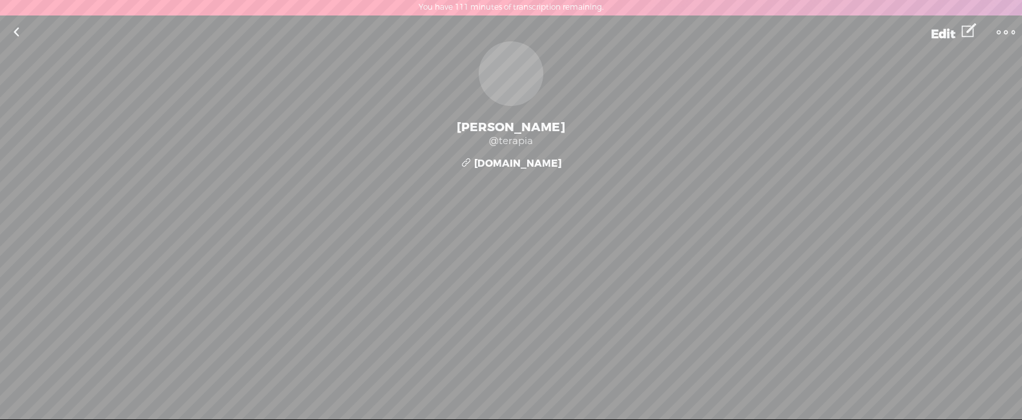
click at [28, 37] on link at bounding box center [16, 32] width 32 height 34
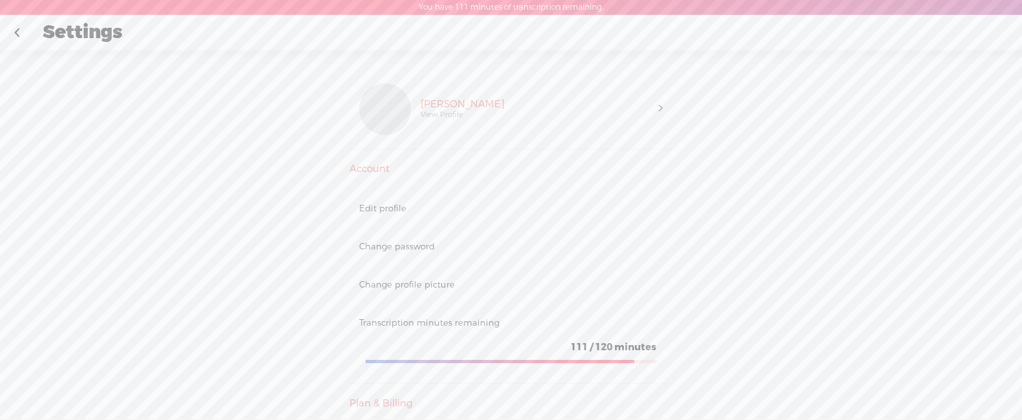
click at [530, 102] on div "Orlando Garcia View Profile" at bounding box center [535, 109] width 248 height 52
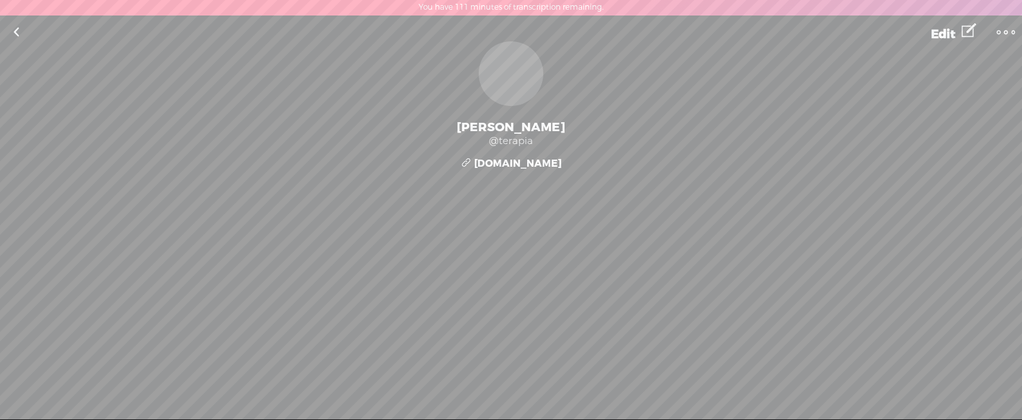
click at [545, 139] on div "@terapia" at bounding box center [511, 141] width 1022 height 13
click at [955, 33] on span "Edit" at bounding box center [943, 33] width 25 height 15
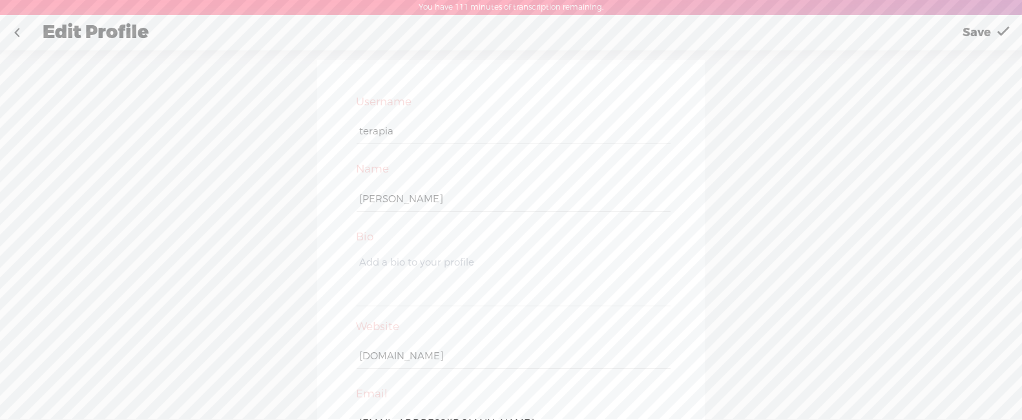
click at [416, 134] on input "terapia" at bounding box center [512, 131] width 313 height 25
drag, startPoint x: 415, startPoint y: 132, endPoint x: 341, endPoint y: 126, distance: 74.5
click at [341, 126] on div "Username terapia Name Orlando Garcia Bio Website www.terapiabudista.com Email M…" at bounding box center [510, 272] width 387 height 424
click at [513, 121] on input "text" at bounding box center [512, 111] width 313 height 25
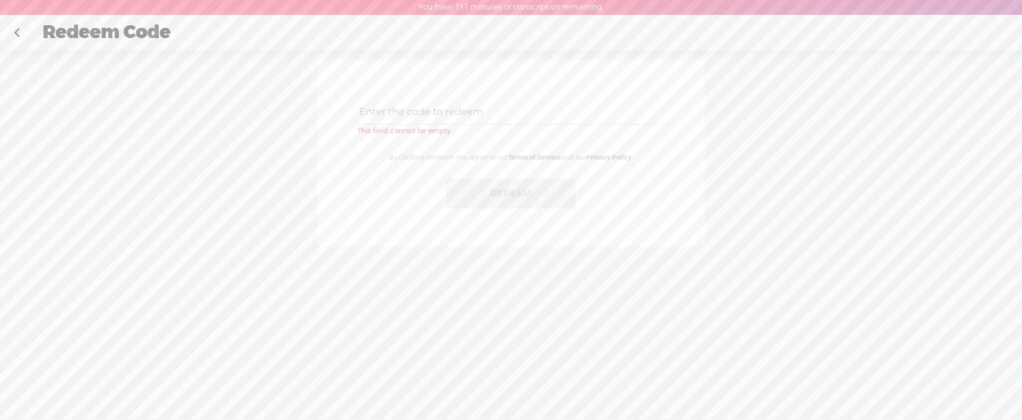
paste input "EMQK-35NC-2X3W-KBDE-0823"
type input "EMQK-35NC-2X3W-KBDE-0823"
click at [523, 196] on button "Redeem" at bounding box center [510, 194] width 129 height 30
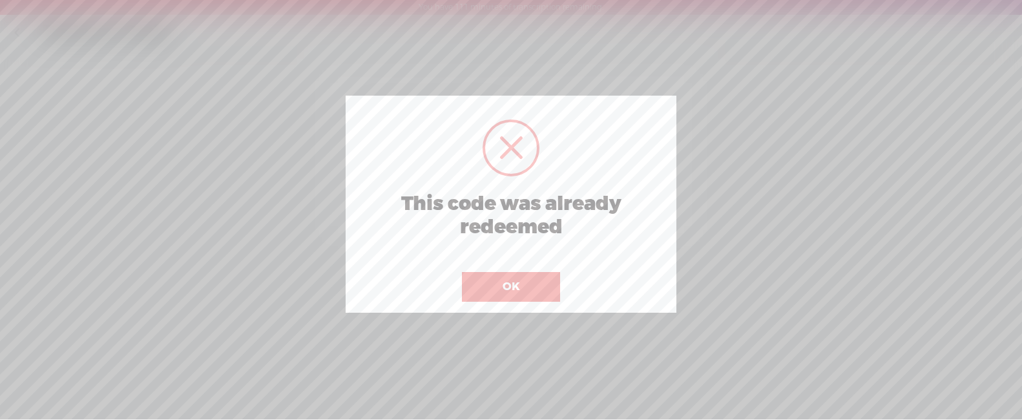
click at [529, 292] on button "OK" at bounding box center [511, 287] width 98 height 30
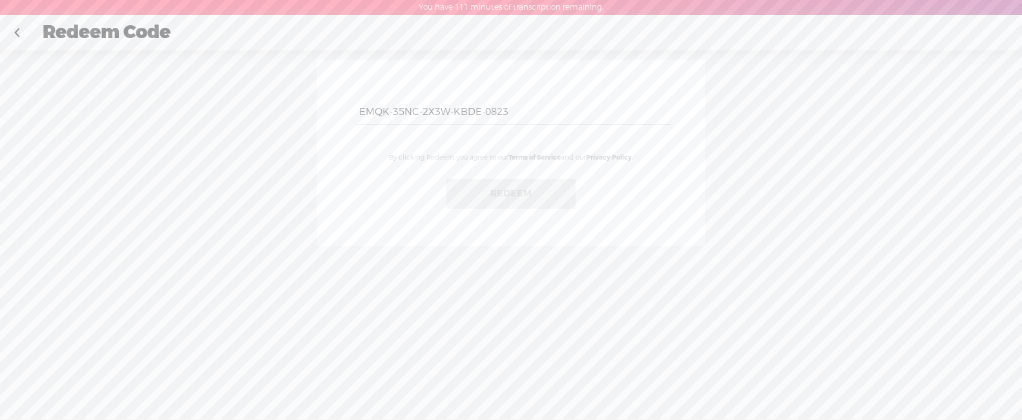
scroll to position [15, 0]
